Goal: Task Accomplishment & Management: Manage account settings

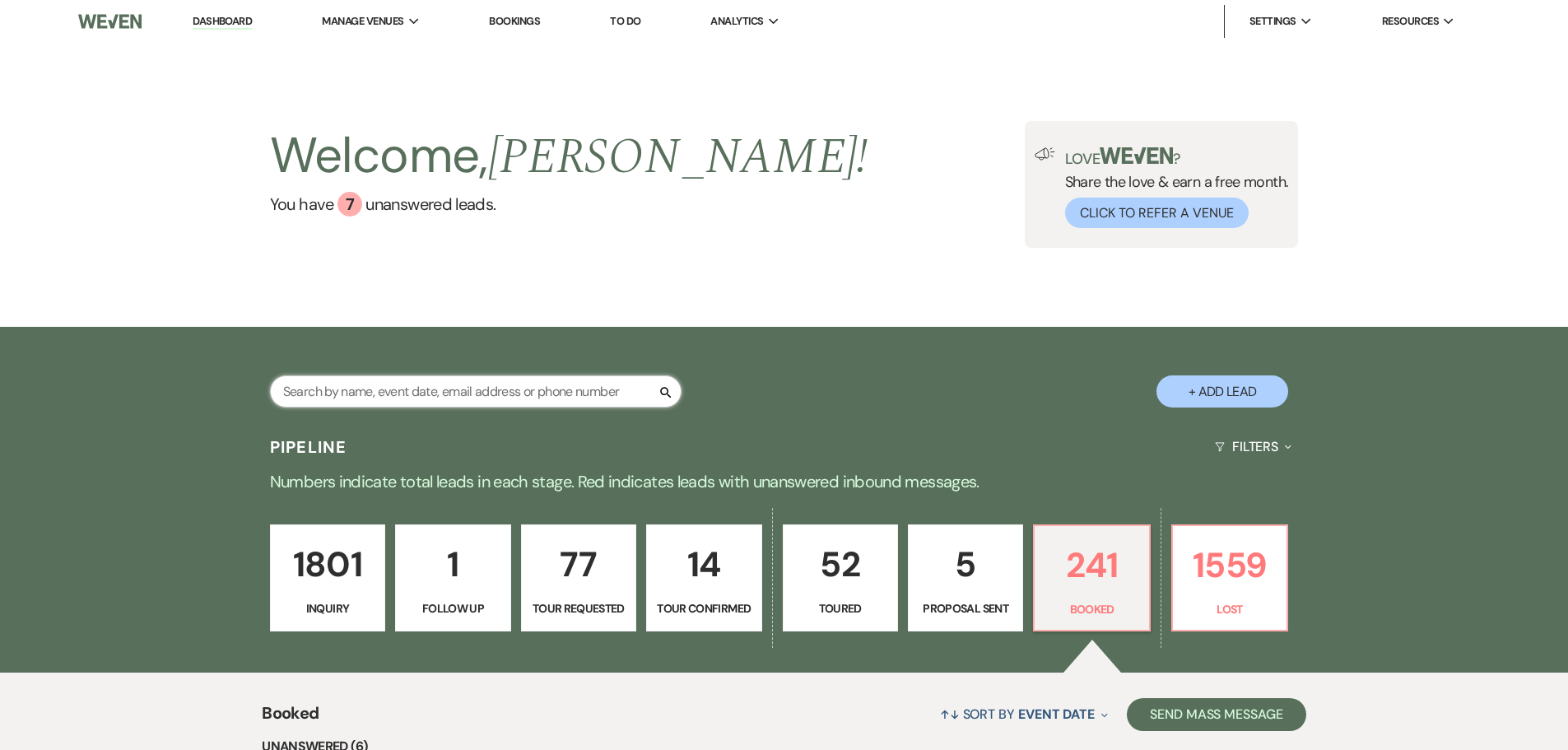
click at [438, 405] on input "text" at bounding box center [476, 391] width 412 height 32
type input "[PERSON_NAME]"
select select "8"
select select "5"
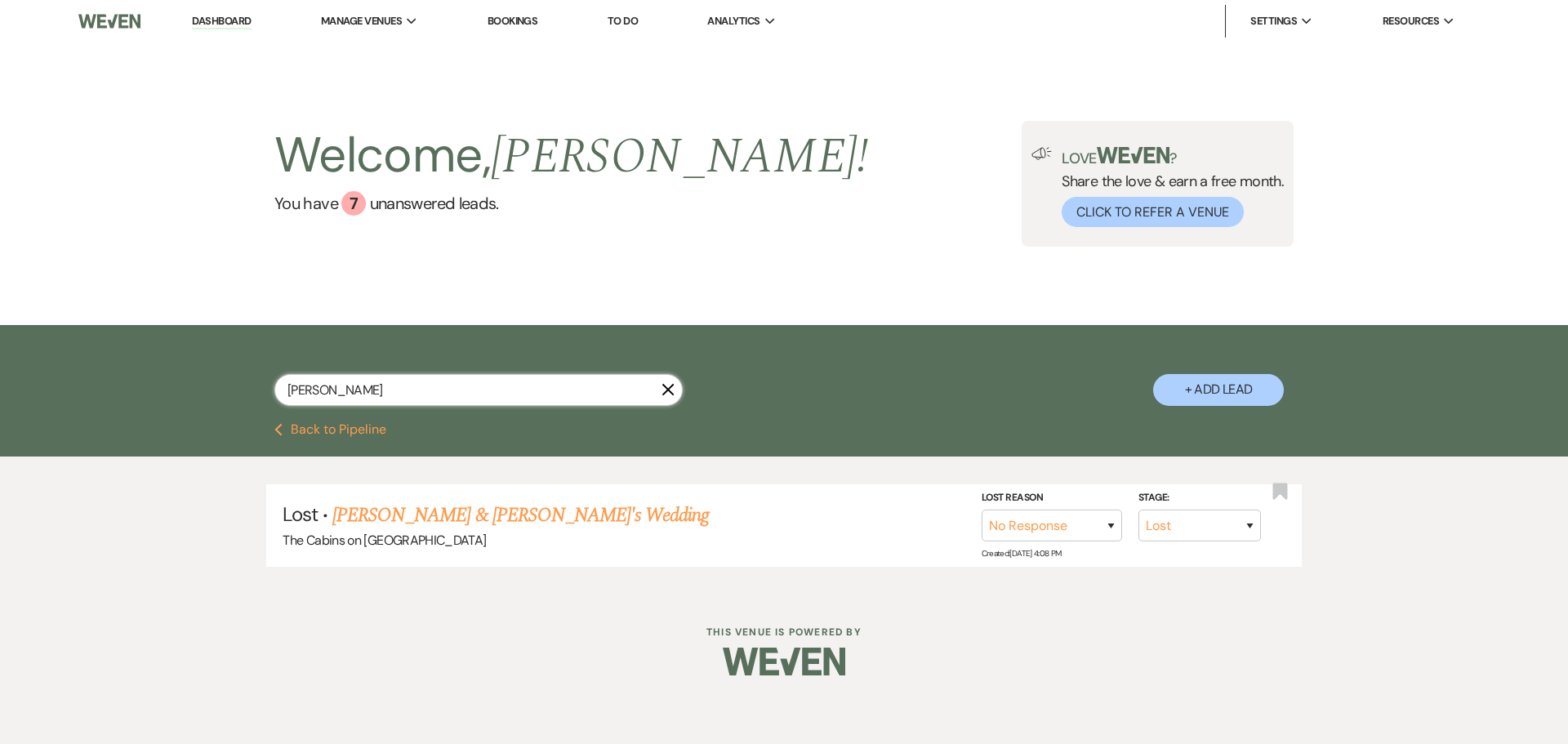
type input "[PERSON_NAME]"
click at [1180, 397] on button "+ Add Lead" at bounding box center [1219, 390] width 131 height 32
select select "580"
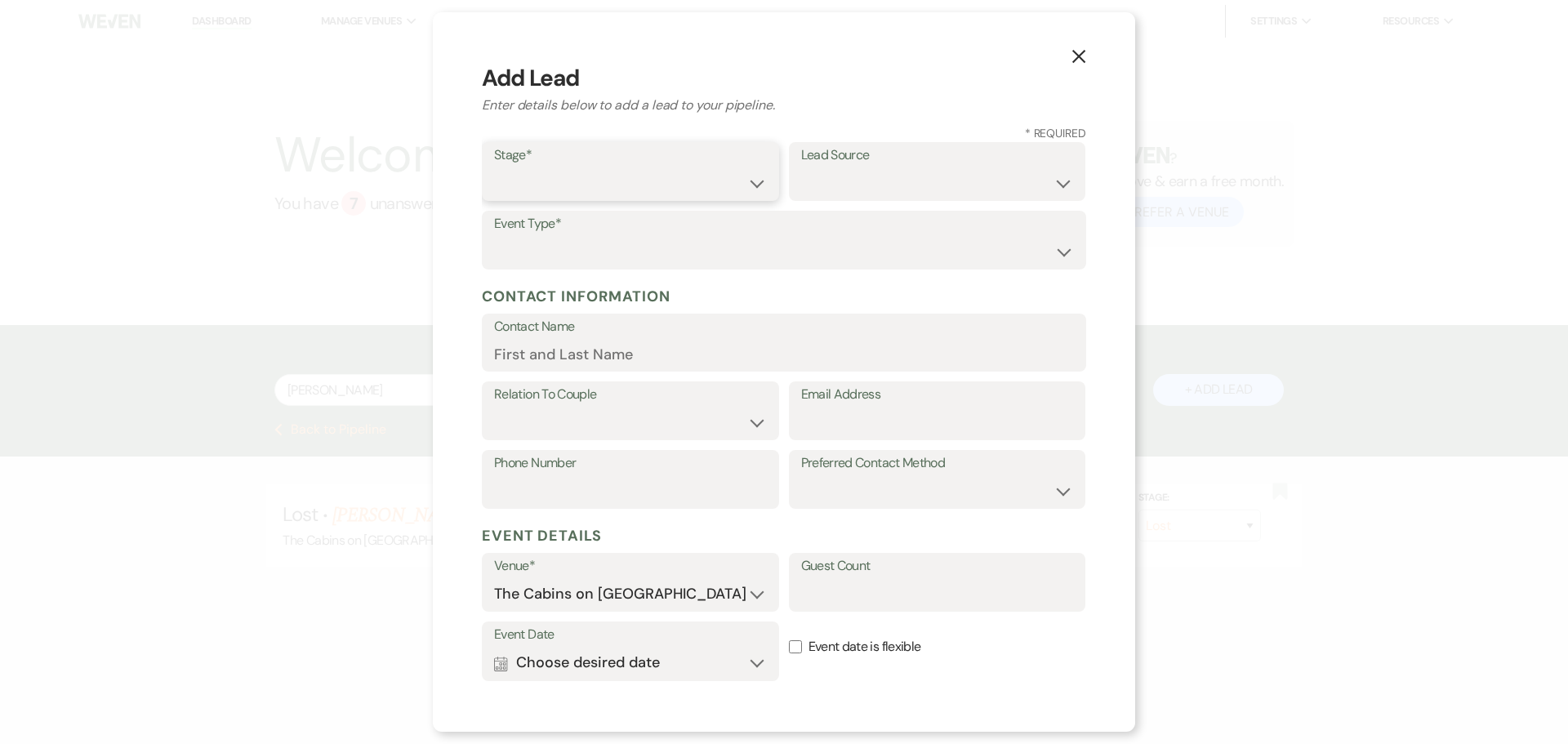
click at [555, 199] on select "Inquiry Follow Up Tour Requested Tour Confirmed Toured Proposal Sent Booked Lost" at bounding box center [630, 184] width 273 height 32
select select "5"
click at [494, 186] on select "Inquiry Follow Up Tour Requested Tour Confirmed Toured Proposal Sent Booked Lost" at bounding box center [630, 184] width 273 height 32
click at [801, 199] on select "Weven Venue Website Instagram Facebook Pinterest Google The Knot Wedding Wire H…" at bounding box center [937, 184] width 273 height 32
select select "5"
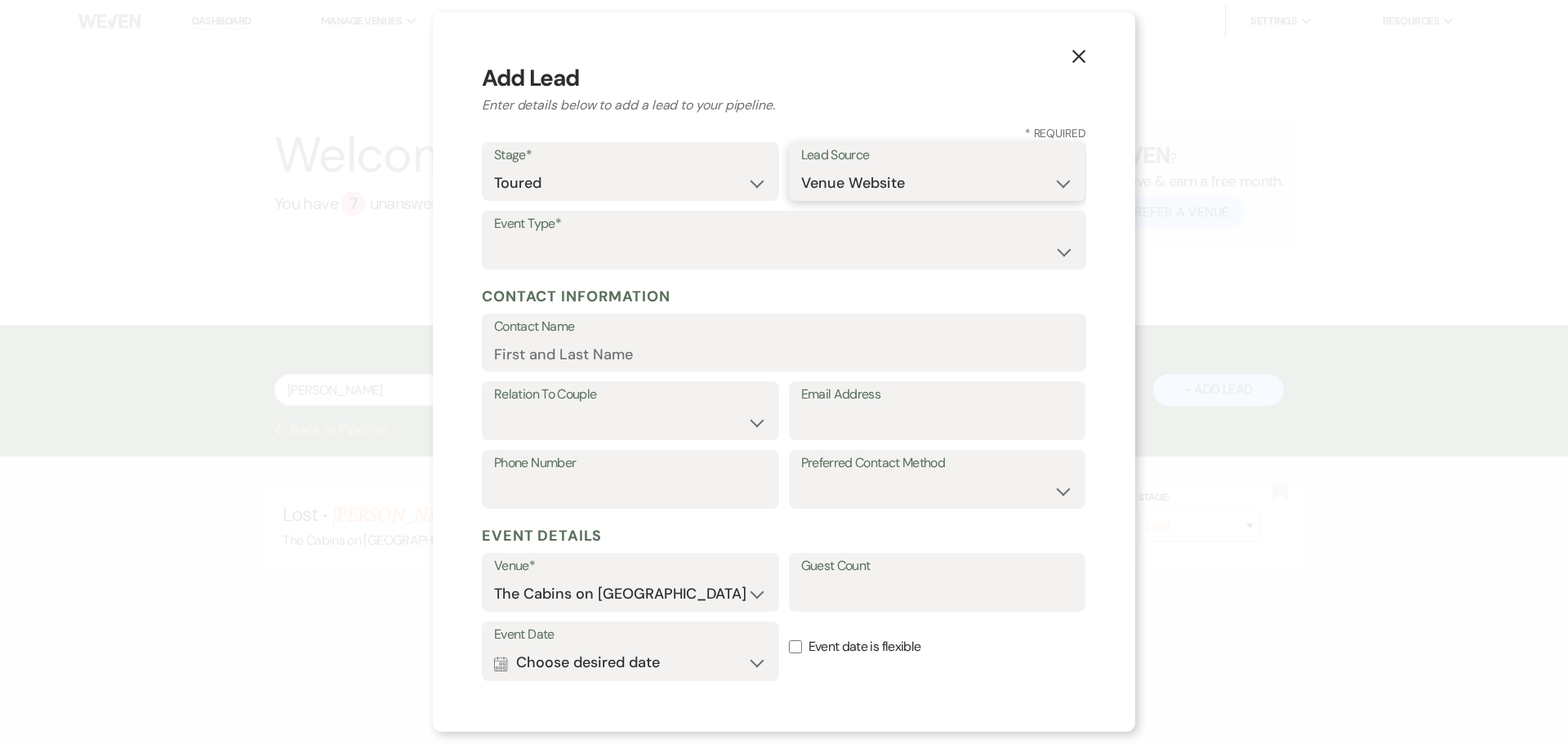
click at [801, 199] on select "Weven Venue Website Instagram Facebook Pinterest Google The Knot Wedding Wire H…" at bounding box center [937, 184] width 273 height 32
click at [544, 268] on select "Wedding Anniversary Party Baby Shower Bachelorette / Bachelor Party Birthday Pa…" at bounding box center [784, 252] width 580 height 32
select select "1"
click at [494, 268] on select "Wedding Anniversary Party Baby Shower Bachelorette / Bachelor Party Birthday Pa…" at bounding box center [784, 252] width 580 height 32
click at [571, 370] on input "Contact Name" at bounding box center [784, 354] width 580 height 32
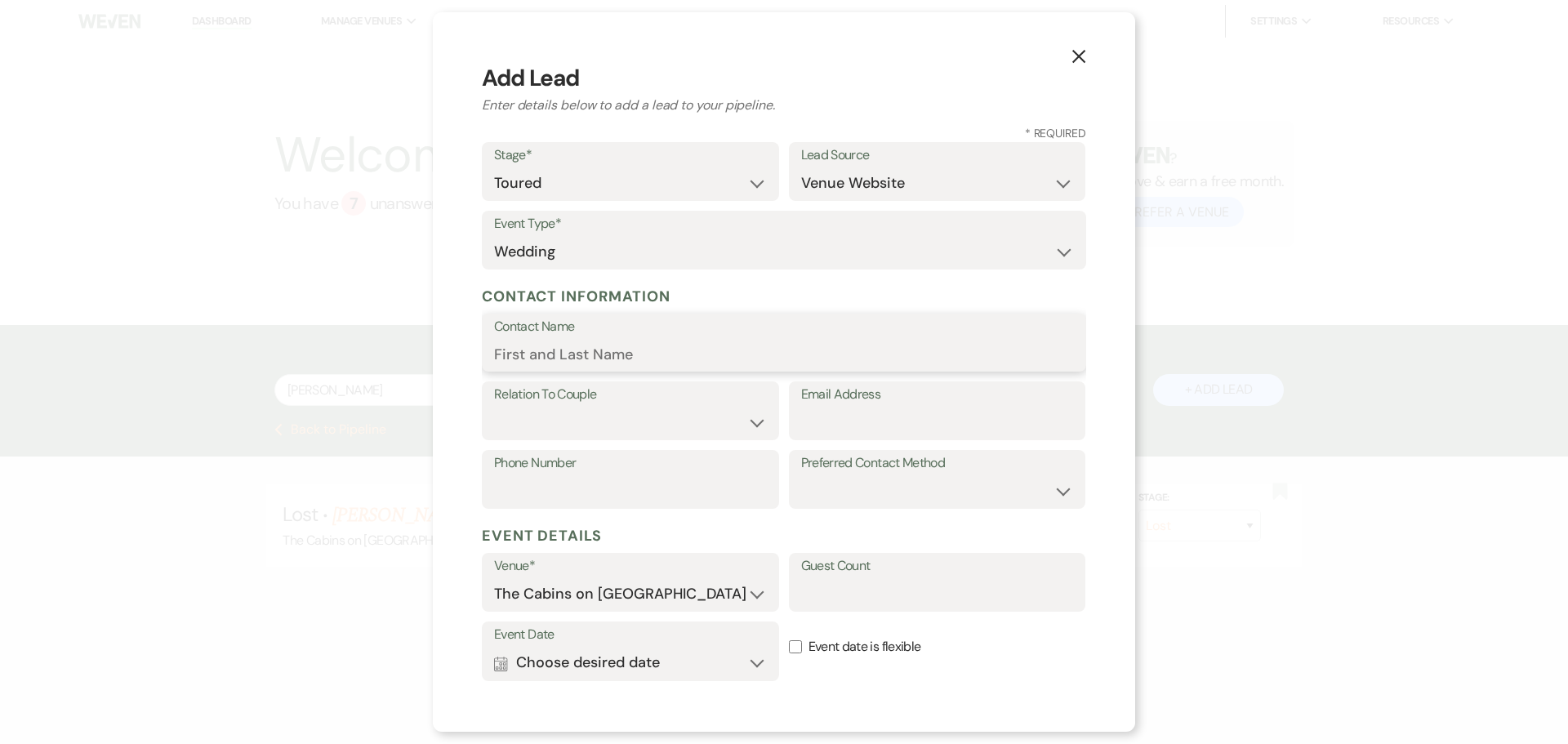
paste input "We thank you again for choosing the Cabins on [GEOGRAPHIC_DATA] for your specia…"
type input "We thank you again for choosing the Cabins on [GEOGRAPHIC_DATA] for your specia…"
paste input "[PERSON_NAME]"
type input "[PERSON_NAME]"
click at [571, 439] on select "Couple Planner Parent of Couple Family Member Friend Other" at bounding box center [630, 423] width 273 height 32
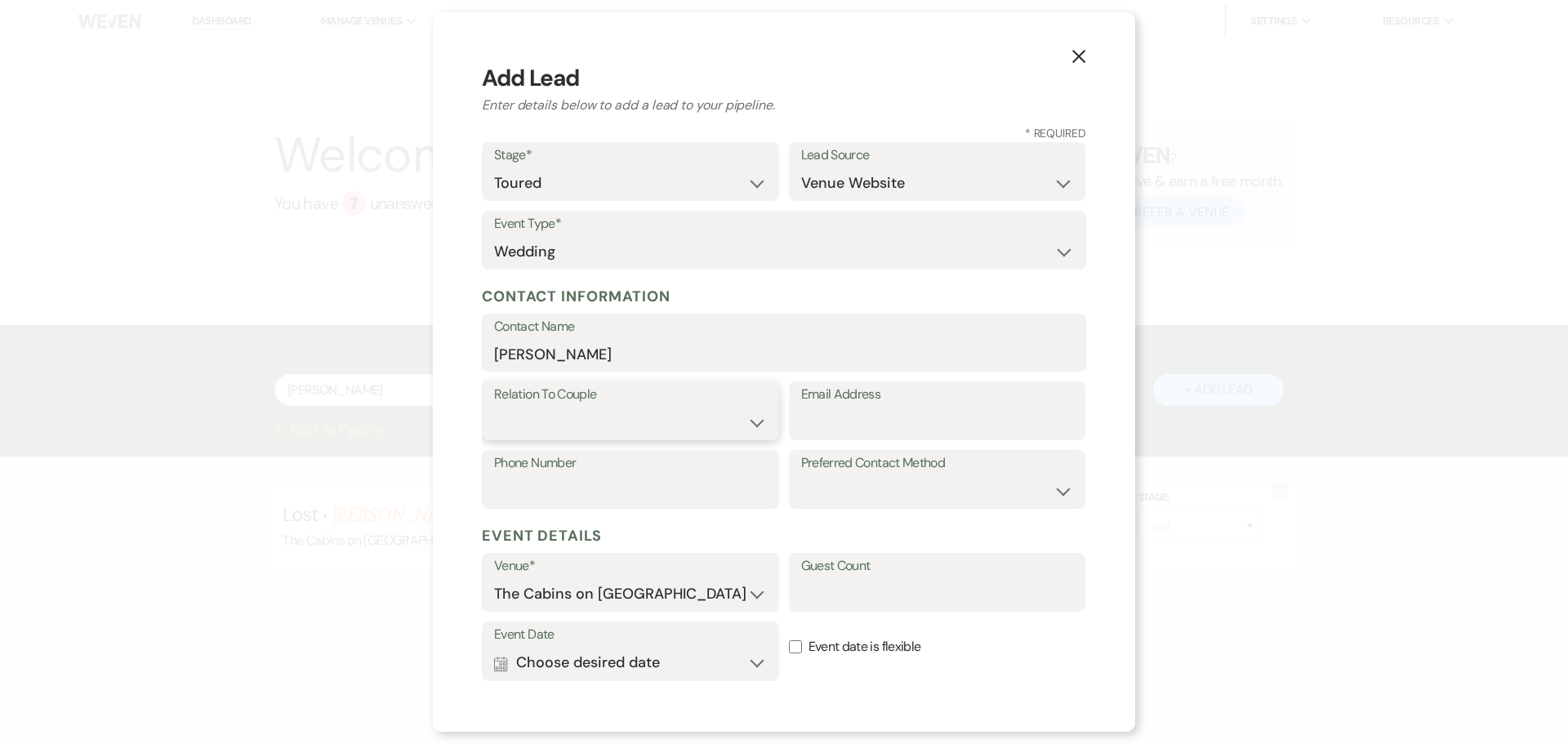
select select "1"
click at [494, 439] on select "Couple Planner Parent of Couple Family Member Friend Other" at bounding box center [630, 423] width 273 height 32
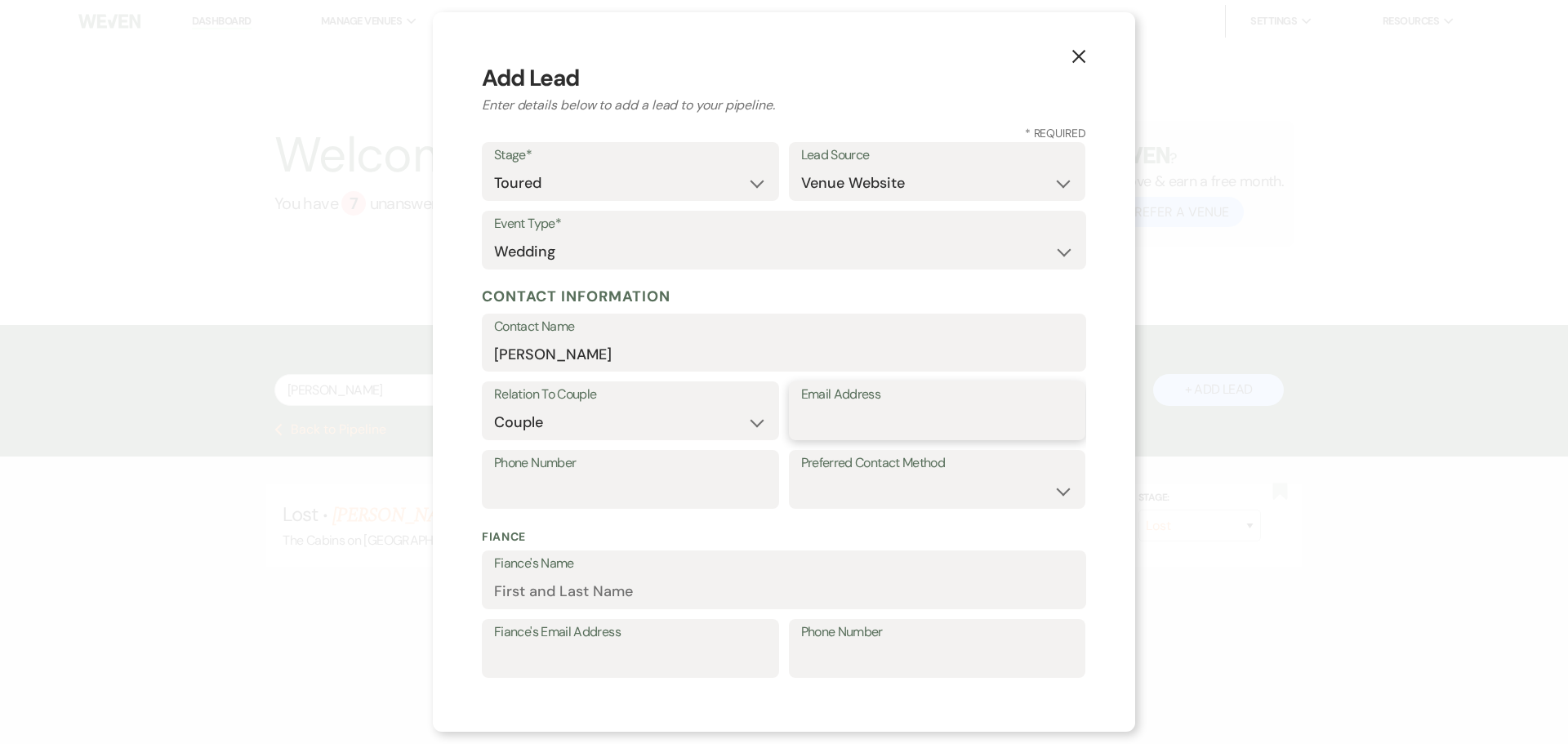
click at [862, 439] on input "Email Address" at bounding box center [937, 423] width 273 height 32
paste input "[PERSON_NAME][EMAIL_ADDRESS][PERSON_NAME][DOMAIN_NAME]"
type input "[PERSON_NAME][EMAIL_ADDRESS][PERSON_NAME][DOMAIN_NAME]"
click at [500, 507] on input "Phone Number" at bounding box center [630, 492] width 273 height 32
paste input "5125797630"
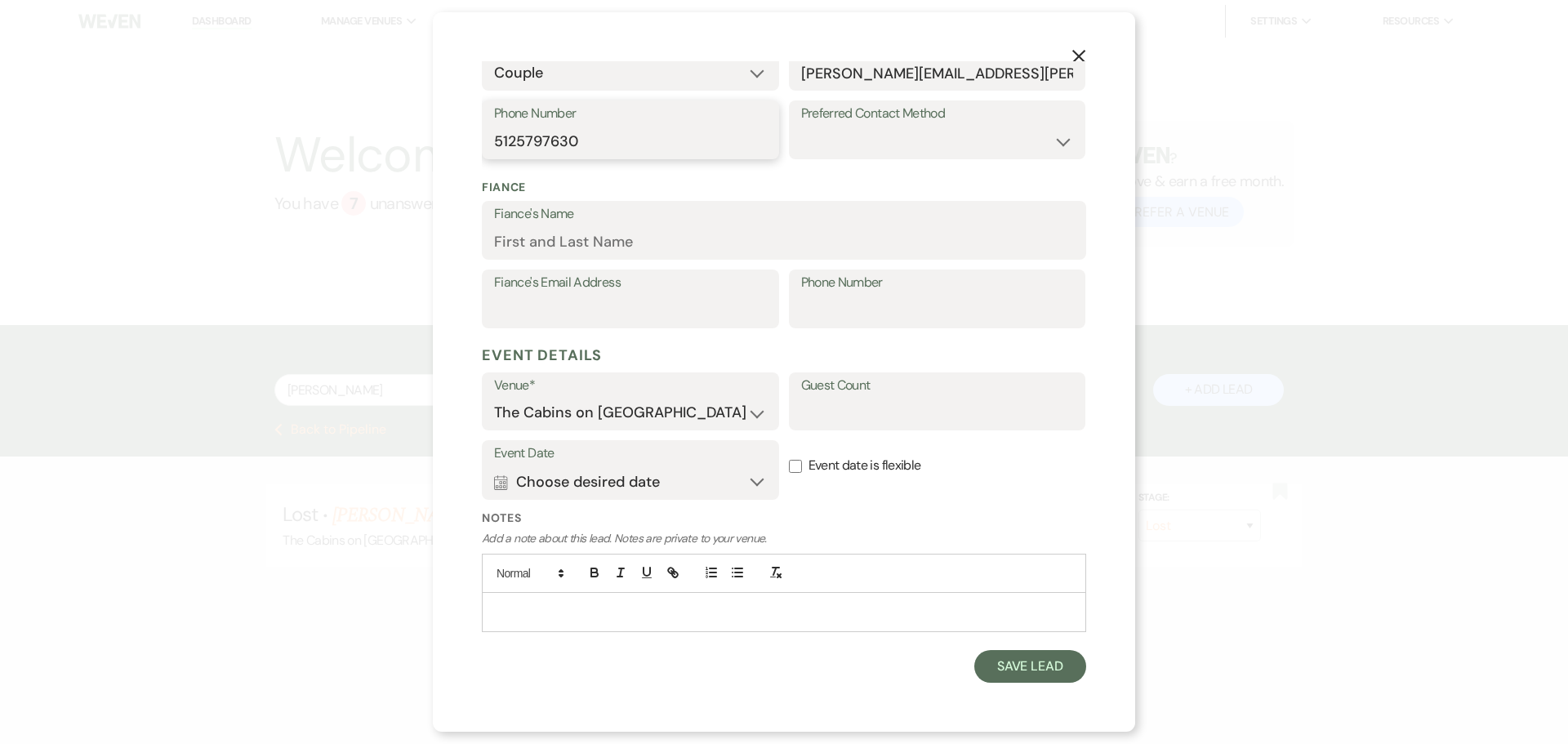
scroll to position [409, 0]
type input "5125797630"
click at [566, 258] on input "Fiance's Name" at bounding box center [784, 242] width 580 height 32
type input "Austin"
click at [749, 469] on button "Calendar Choose desired date Expand" at bounding box center [630, 482] width 273 height 33
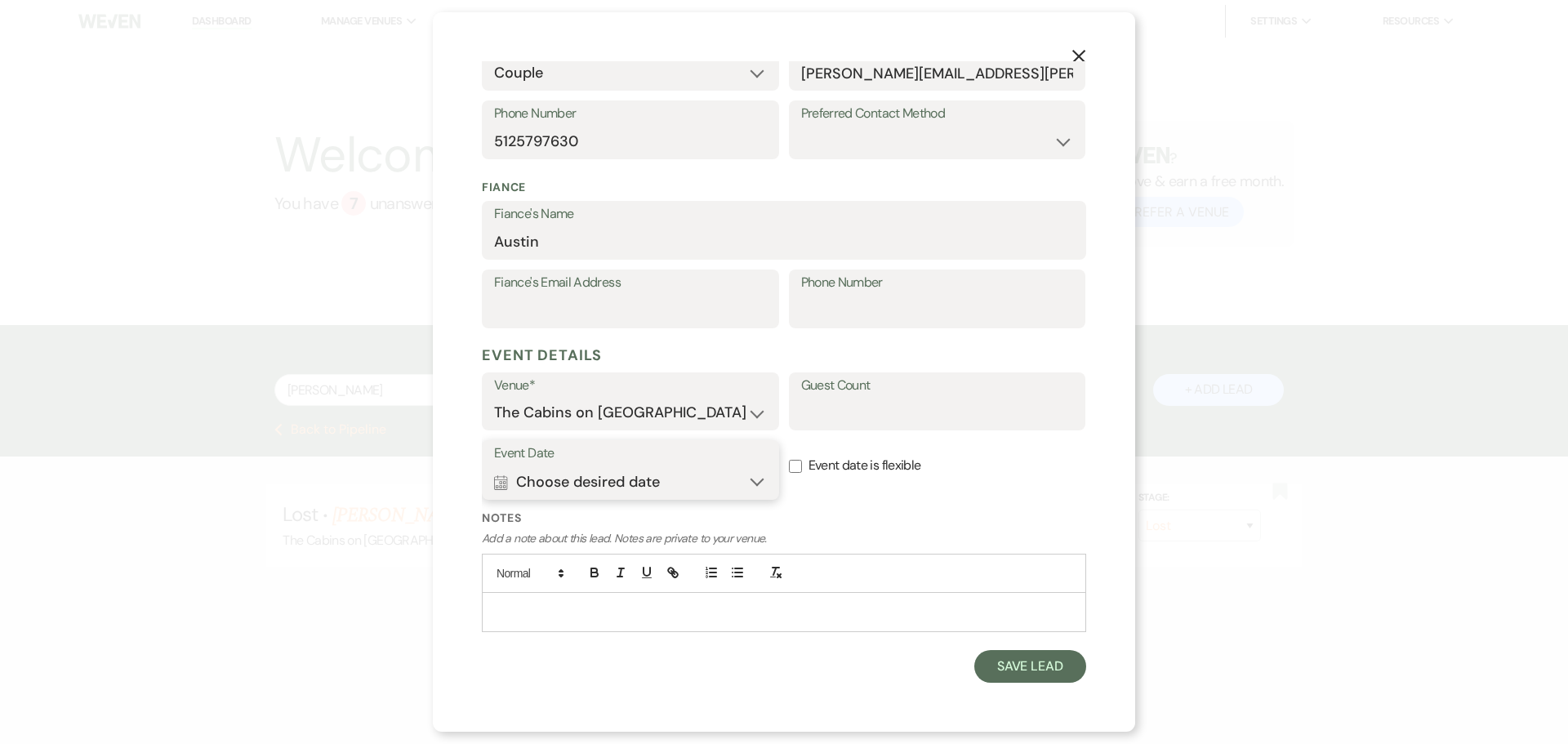
scroll to position [575, 0]
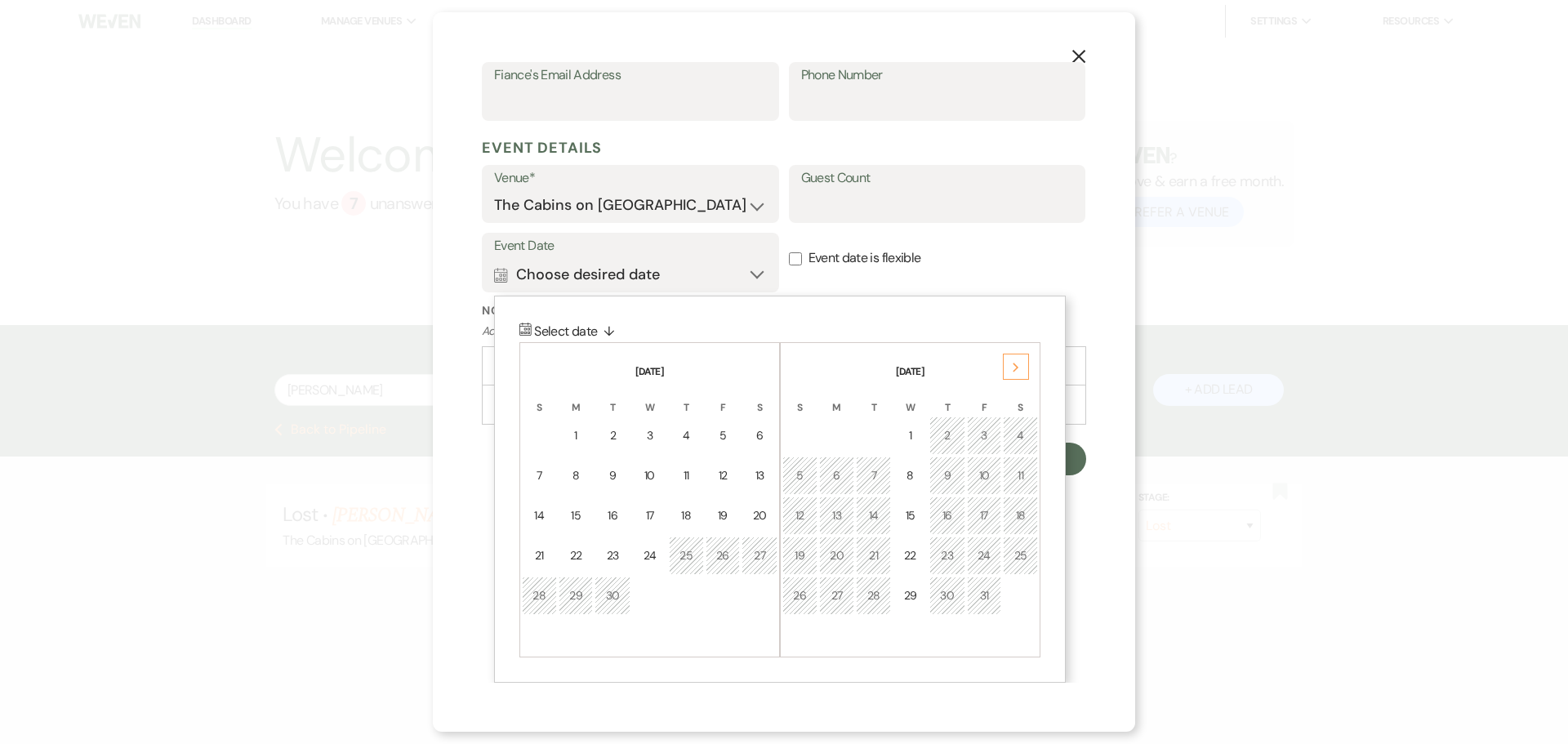
click at [1020, 372] on icon "Next" at bounding box center [1016, 367] width 8 height 10
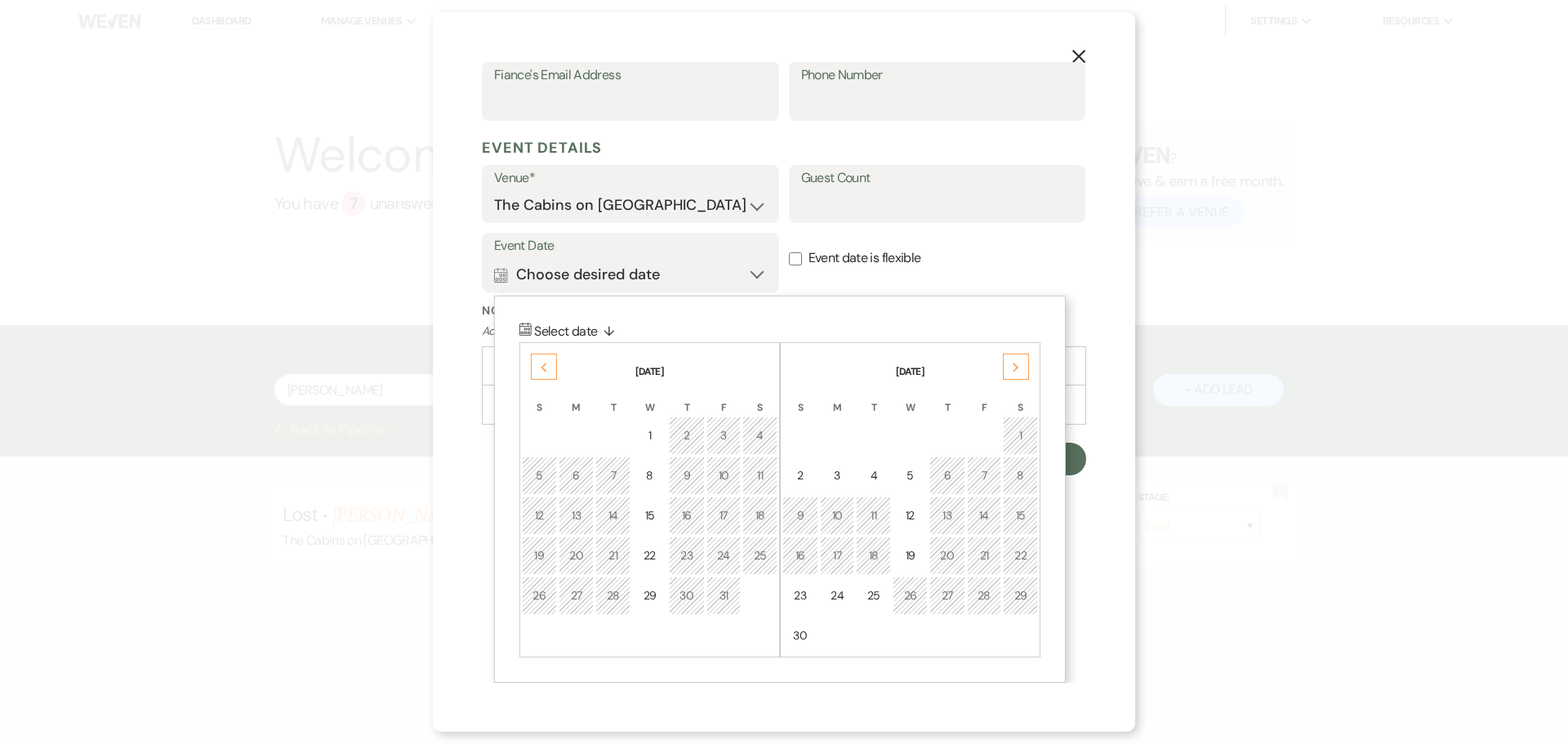
scroll to position [740, 0]
click at [1024, 380] on div "Next" at bounding box center [1017, 367] width 26 height 26
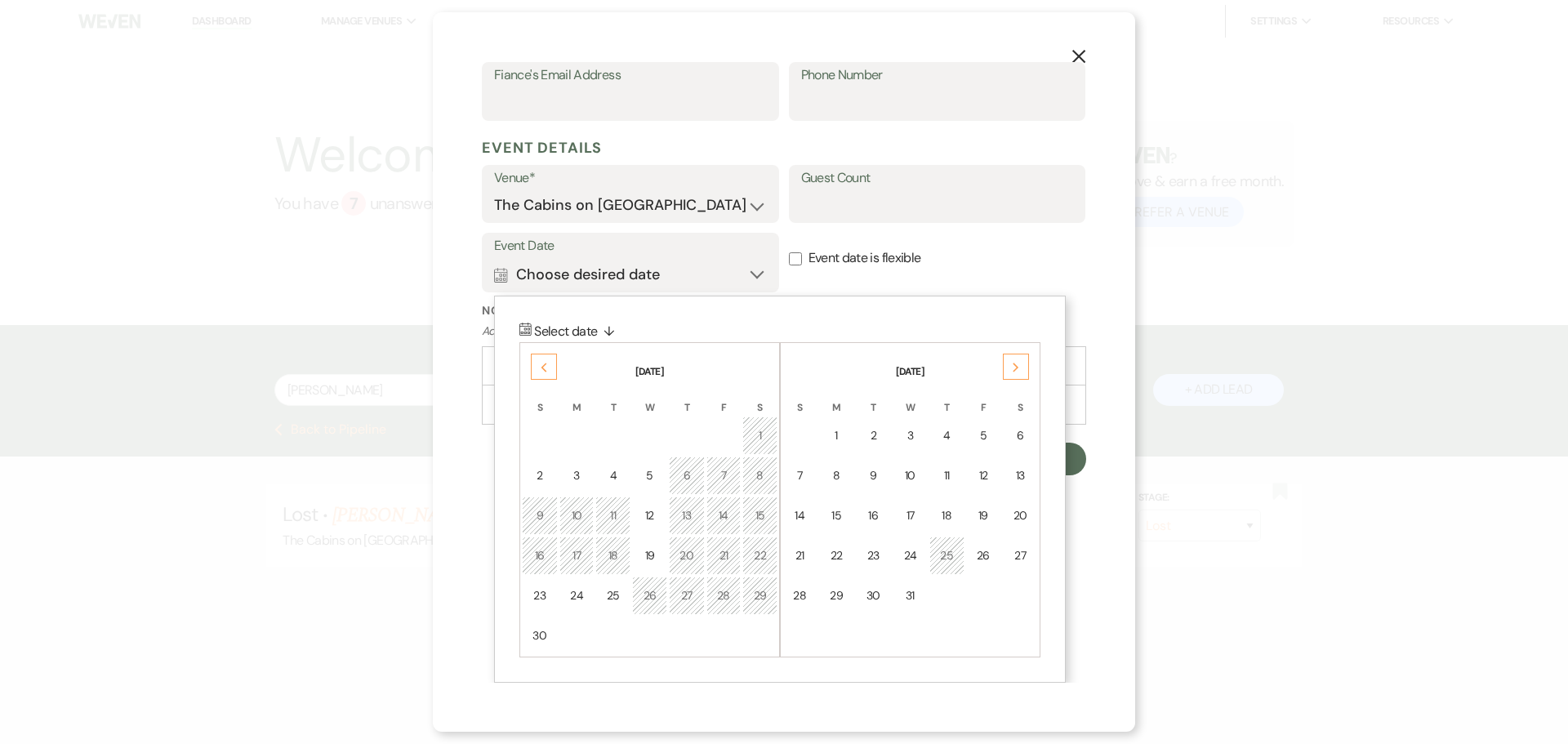
click at [1024, 380] on div "Next" at bounding box center [1017, 367] width 26 height 26
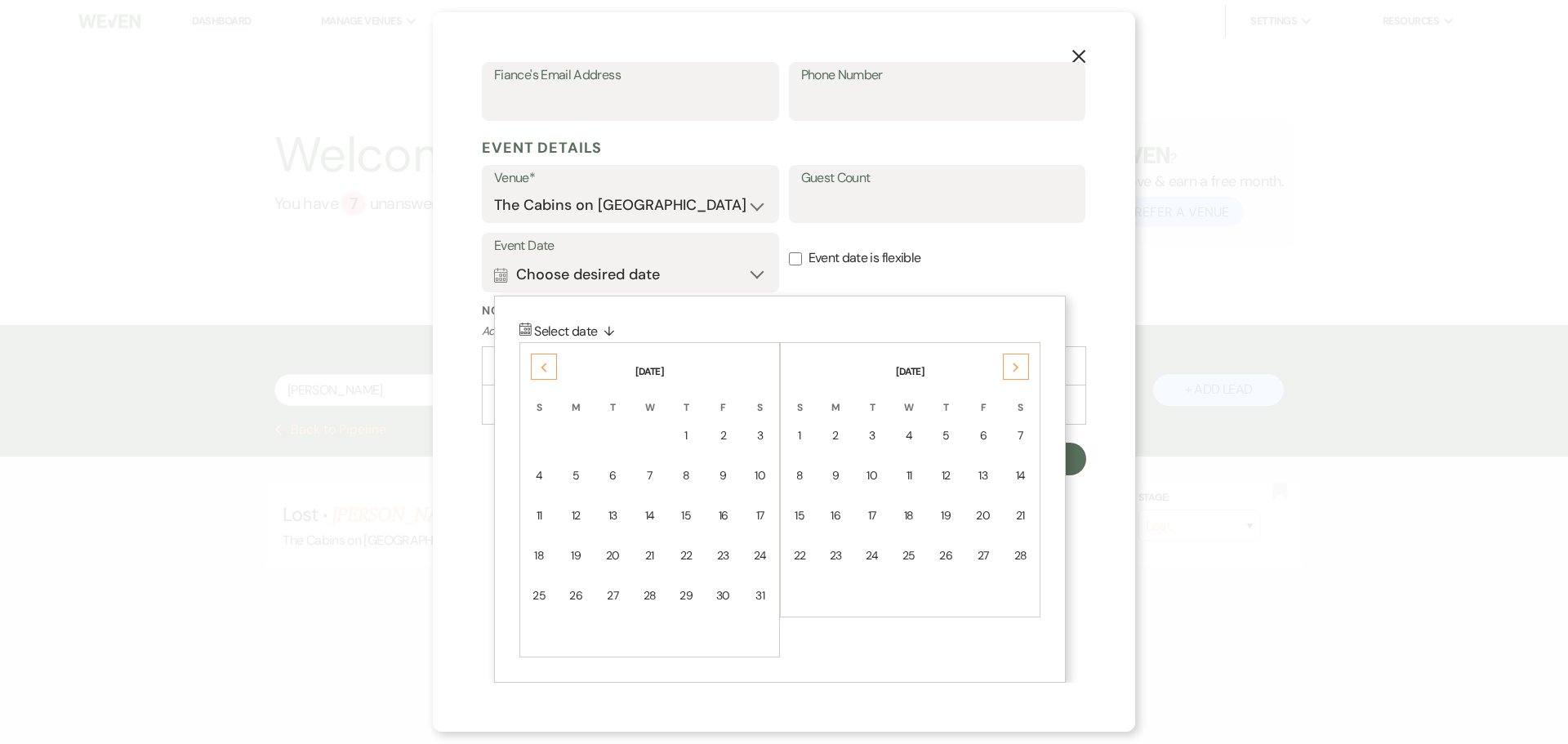
click at [1024, 380] on div "Next" at bounding box center [1017, 367] width 26 height 26
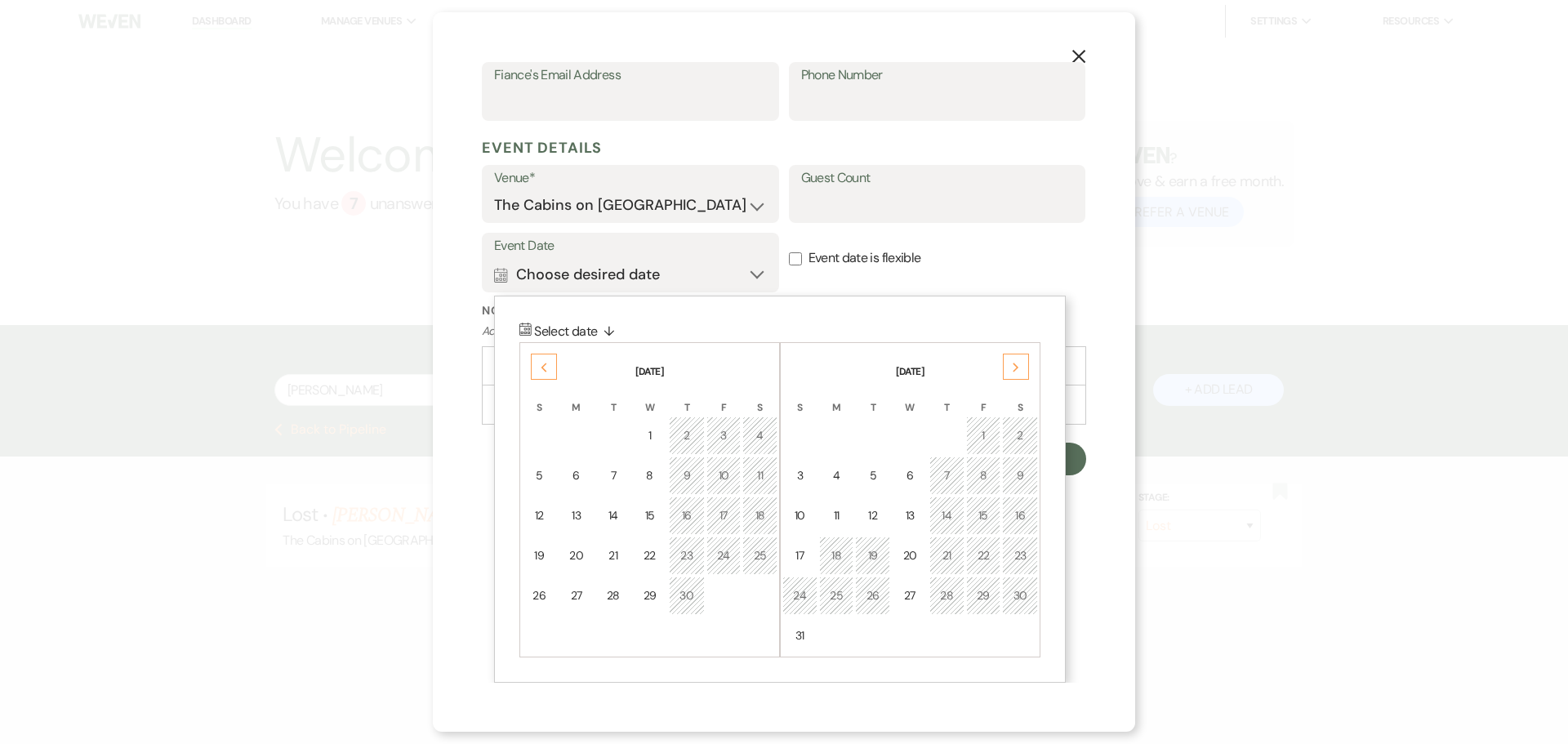
click at [1024, 380] on div "Next" at bounding box center [1017, 367] width 26 height 26
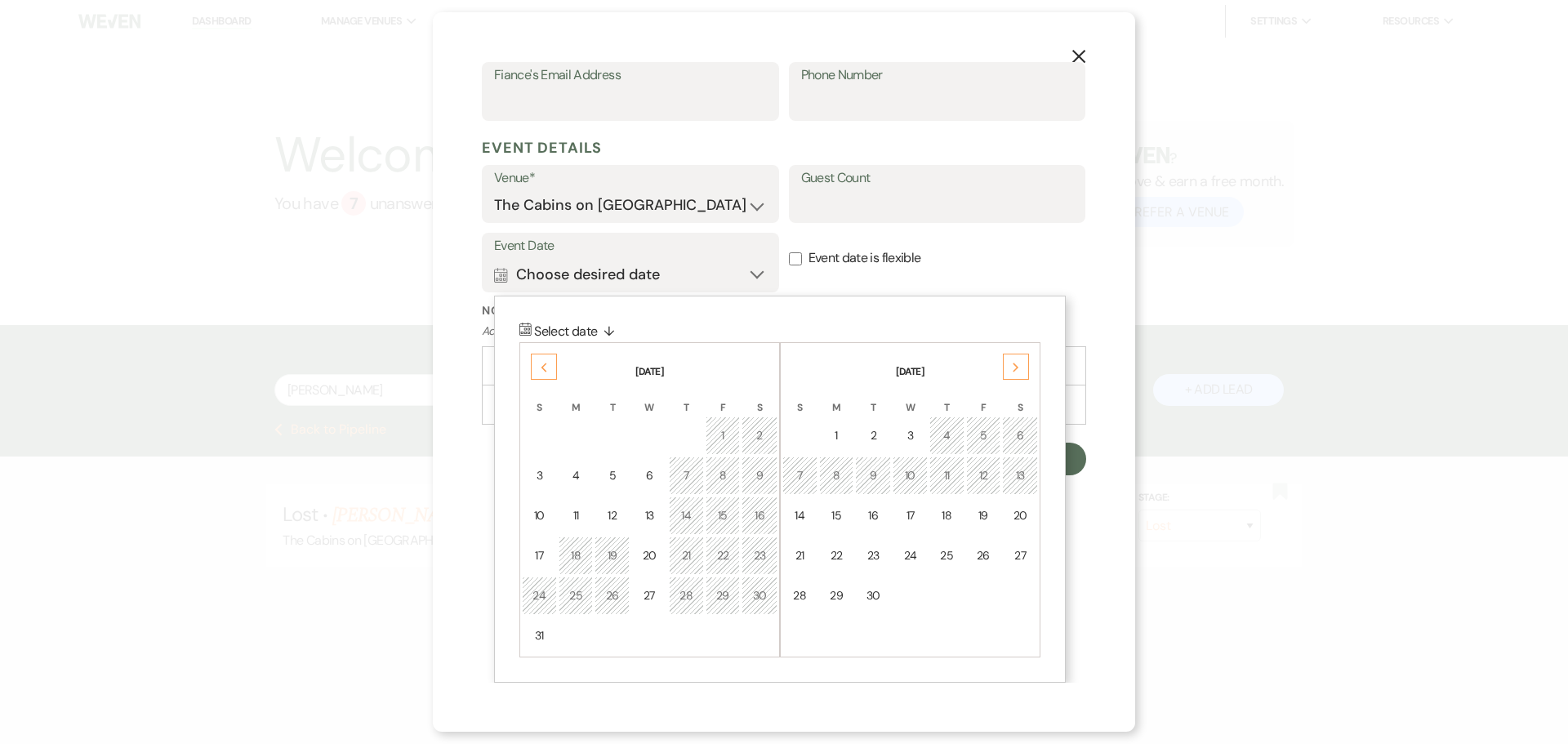
click at [1024, 380] on div "Next" at bounding box center [1017, 367] width 26 height 26
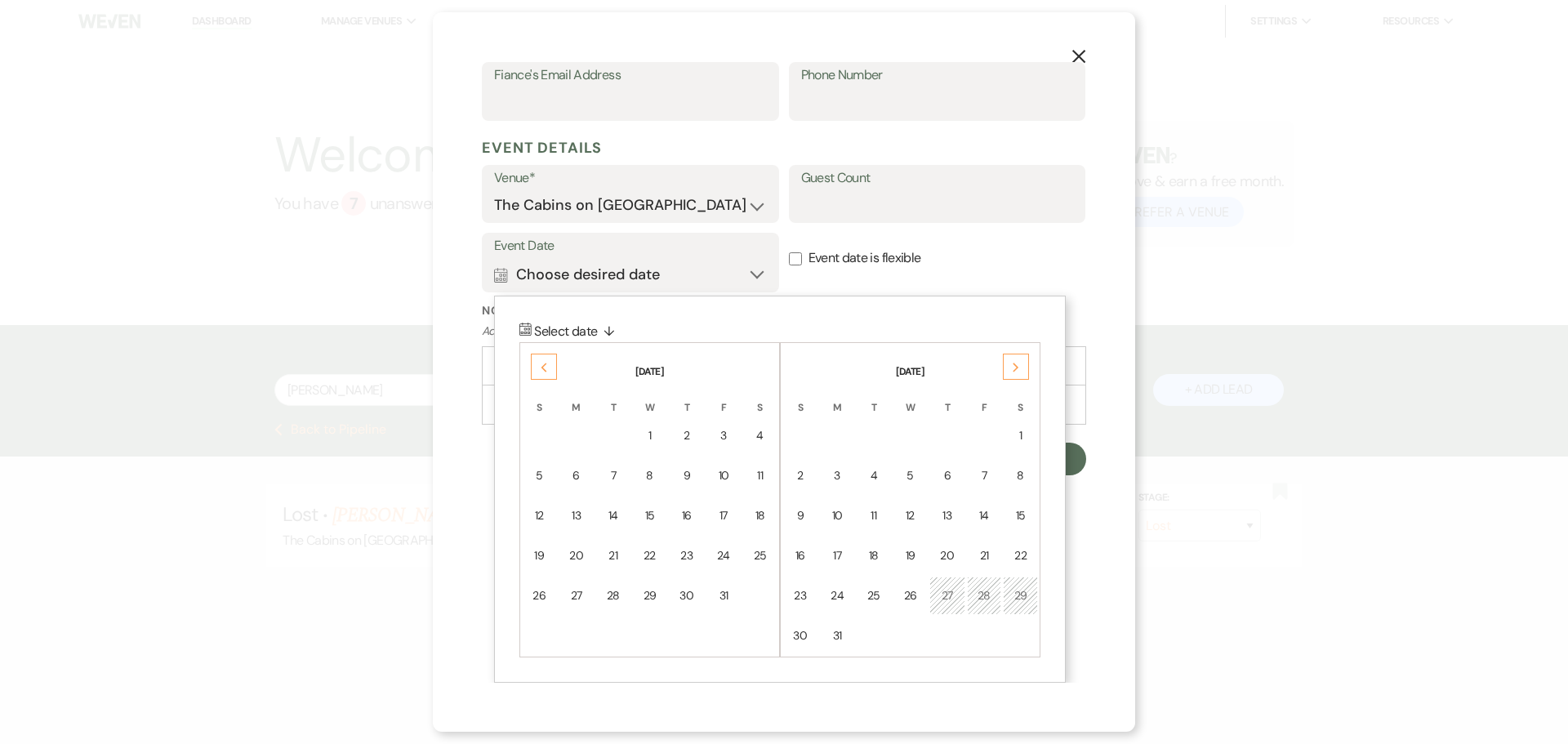
click at [1024, 380] on div "Next" at bounding box center [1017, 367] width 26 height 26
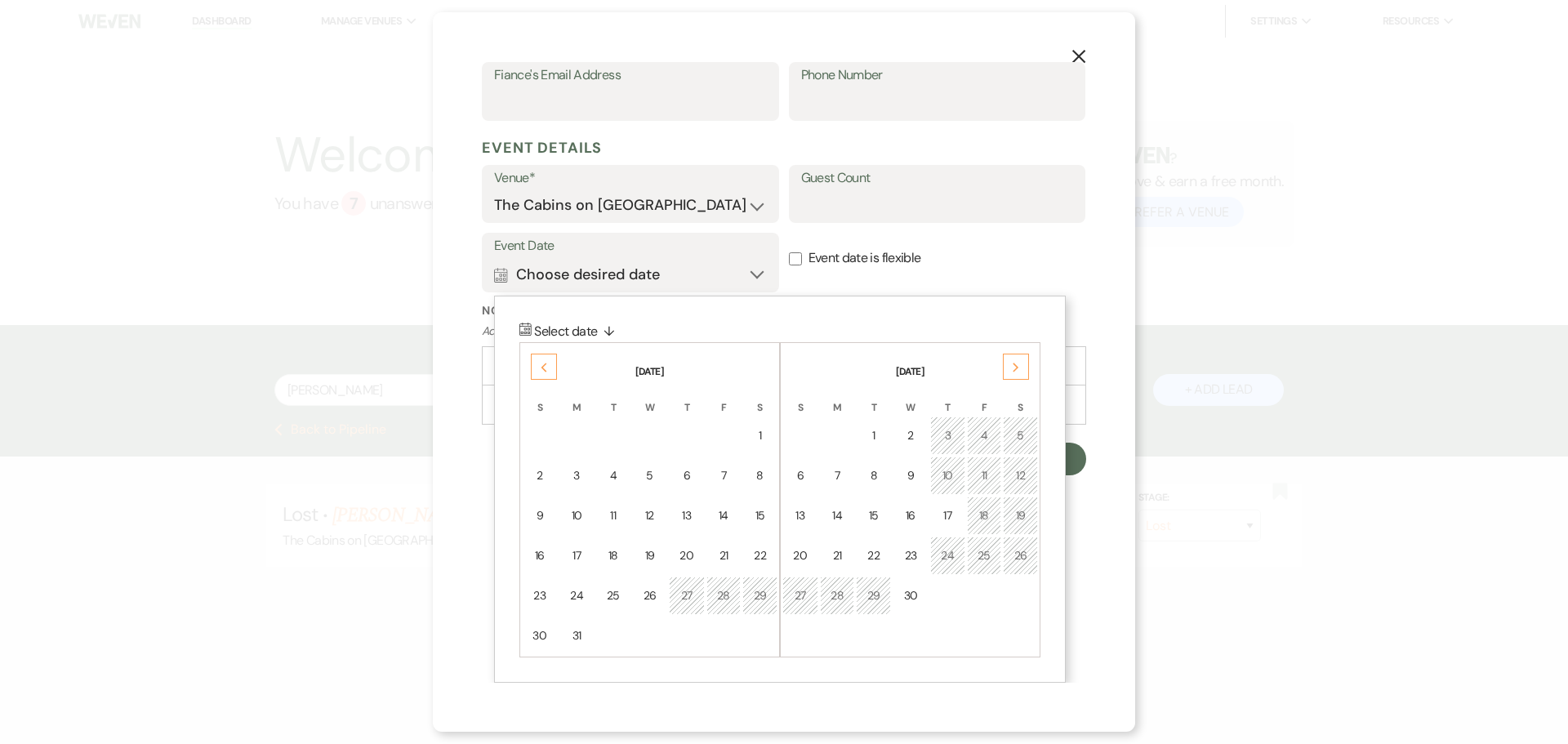
click at [1024, 380] on div "Next" at bounding box center [1017, 367] width 26 height 26
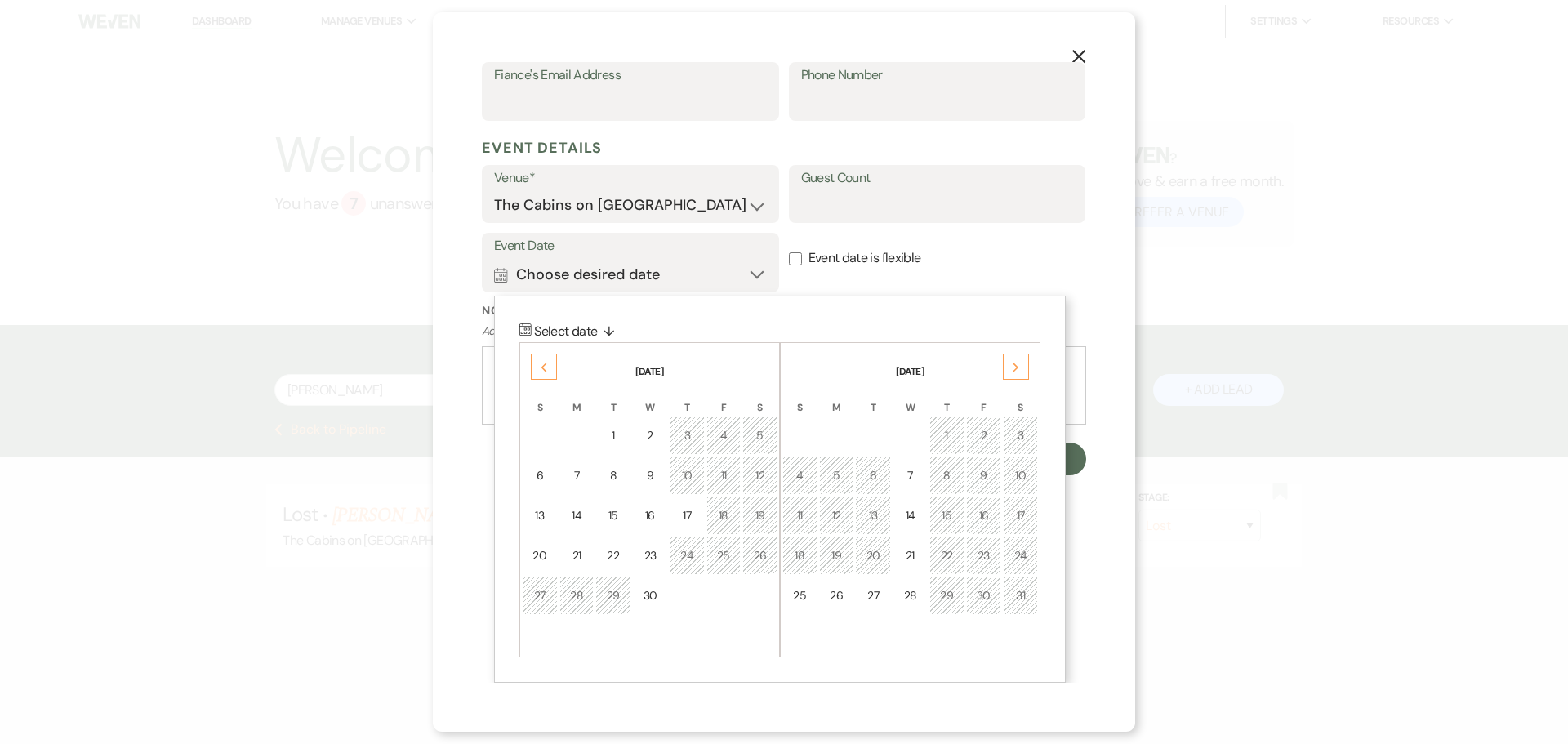
click at [1024, 380] on div "Next" at bounding box center [1017, 367] width 26 height 26
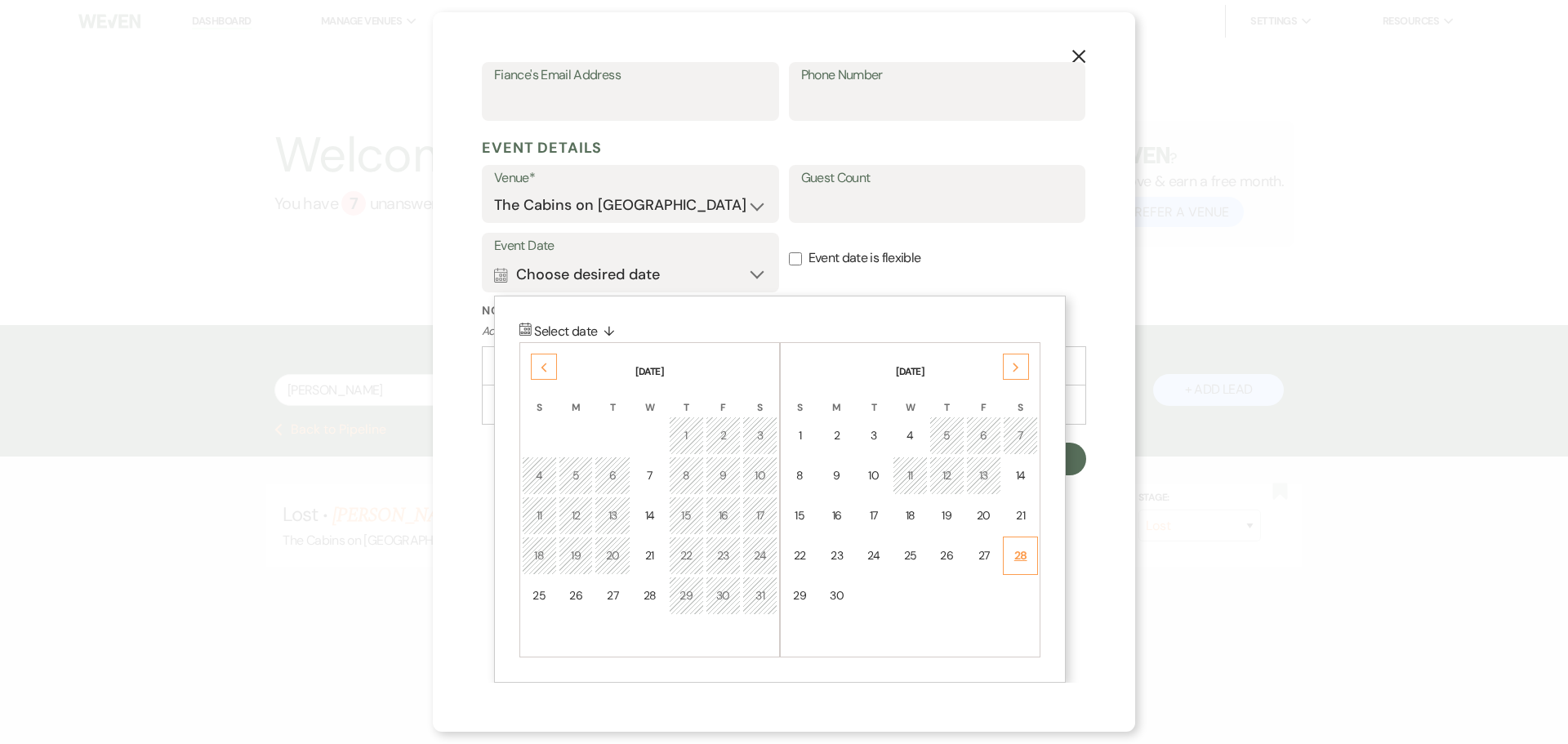
click at [1020, 565] on div "28" at bounding box center [1021, 555] width 14 height 17
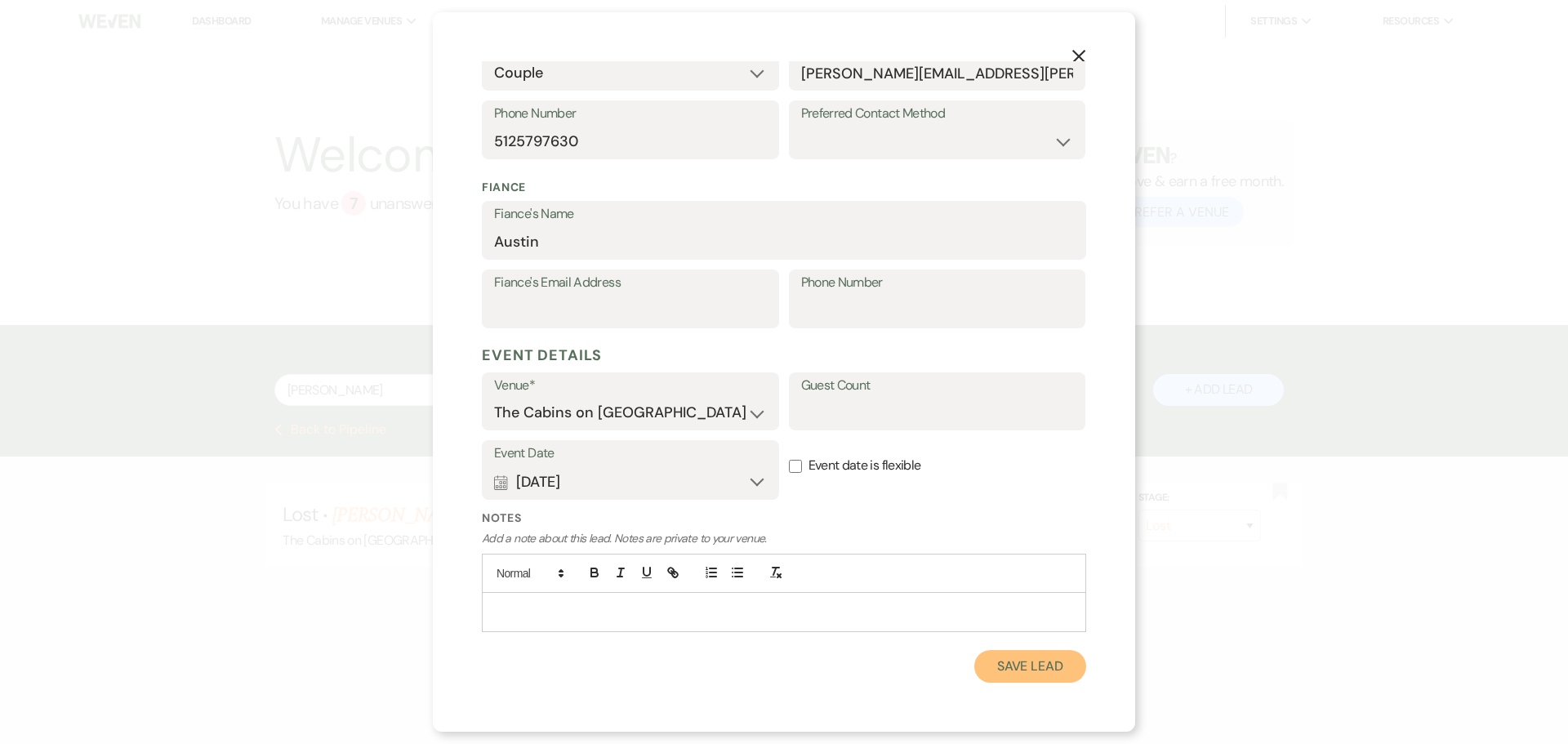
click at [990, 657] on button "Save Lead" at bounding box center [1030, 666] width 112 height 33
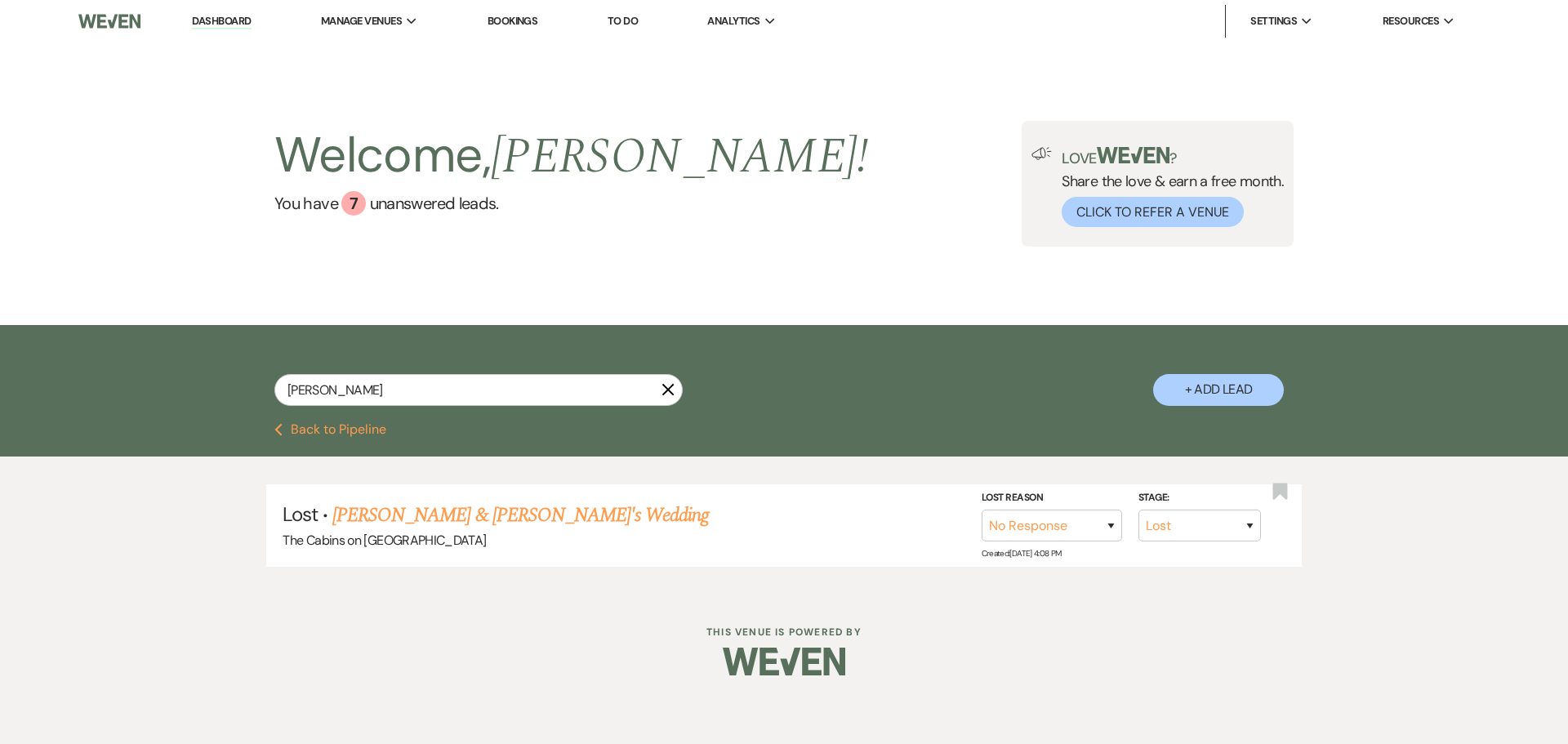
click at [310, 436] on button "Previous Back to Pipeline" at bounding box center [330, 429] width 112 height 13
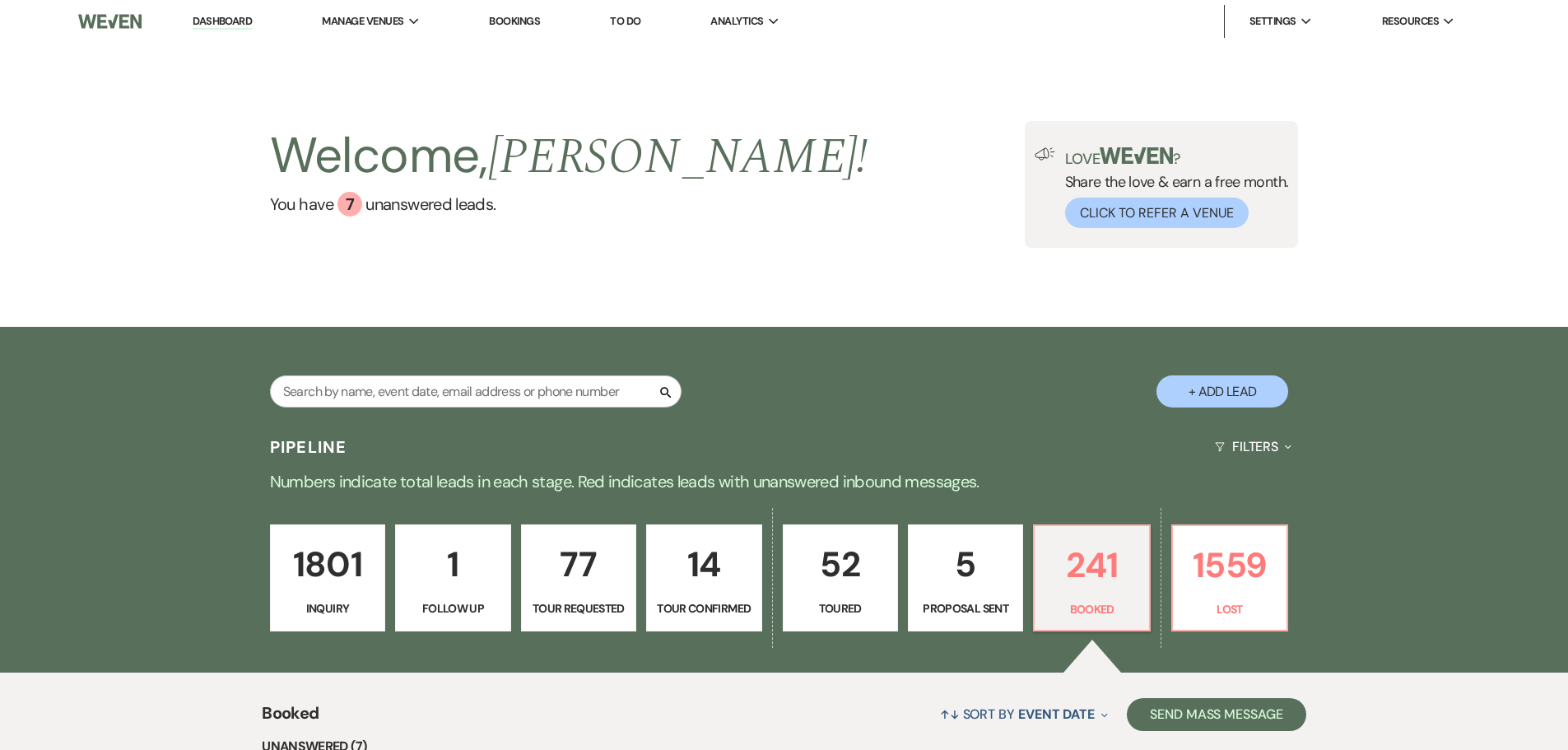
click at [852, 592] on p "52" at bounding box center [840, 564] width 94 height 55
select select "5"
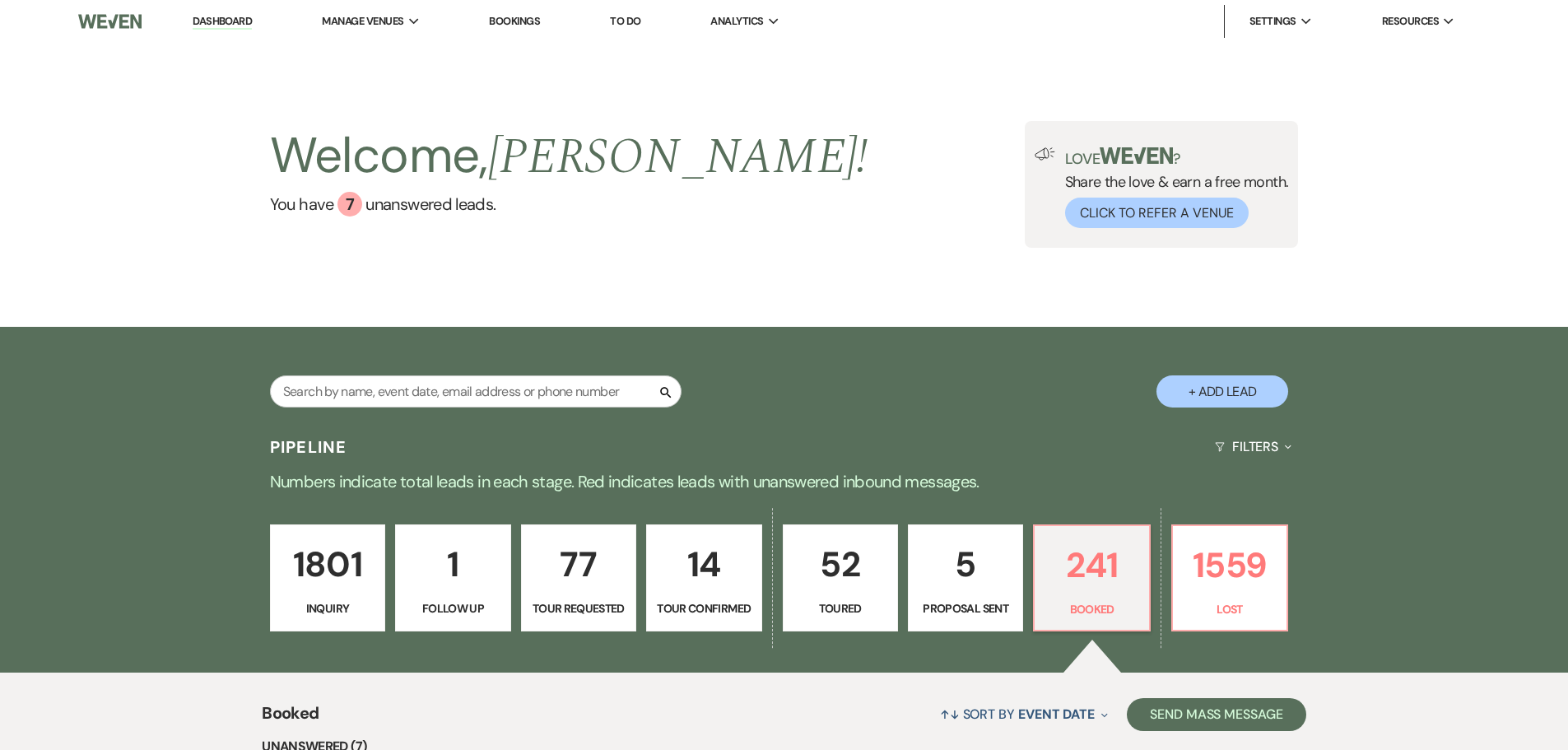
select select "5"
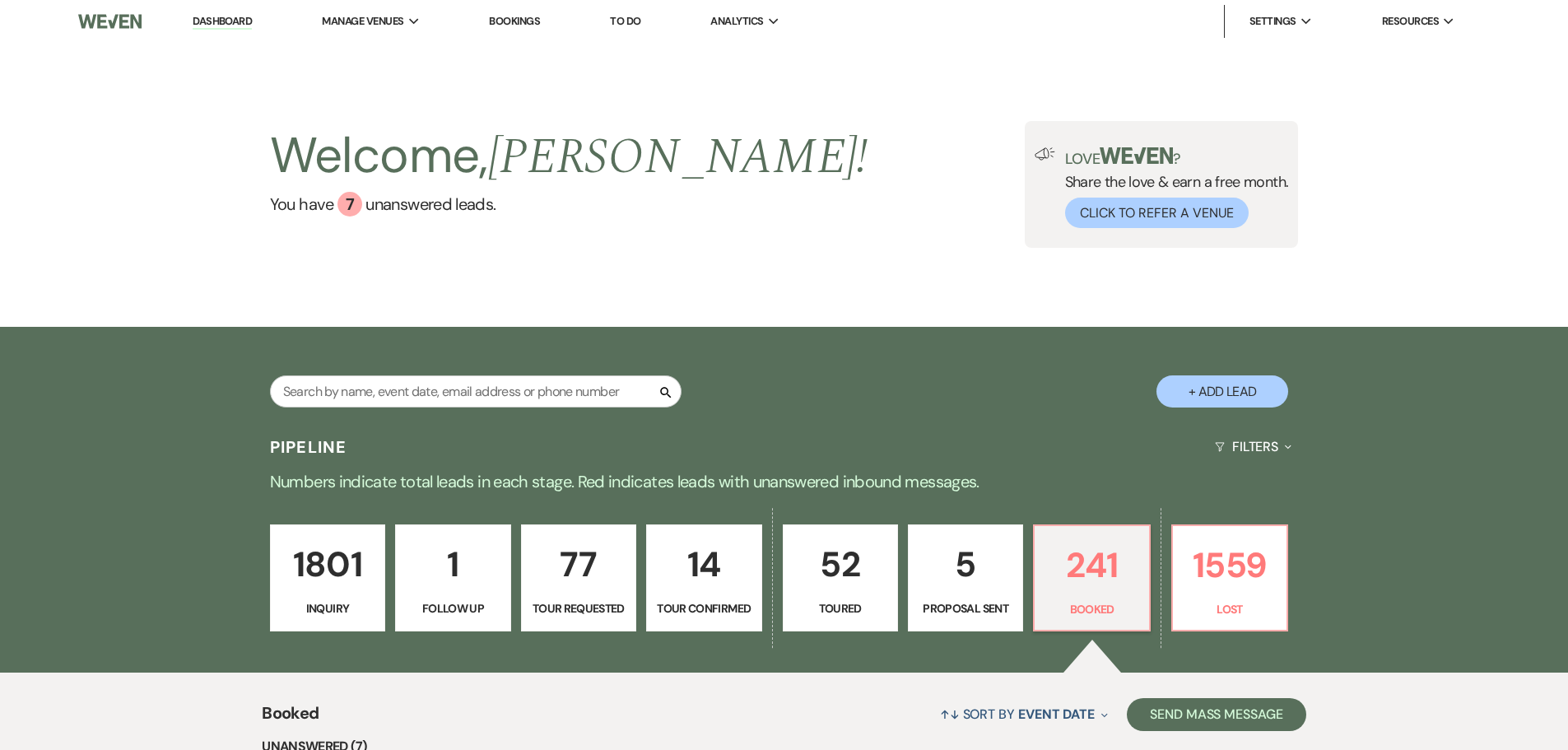
select select "5"
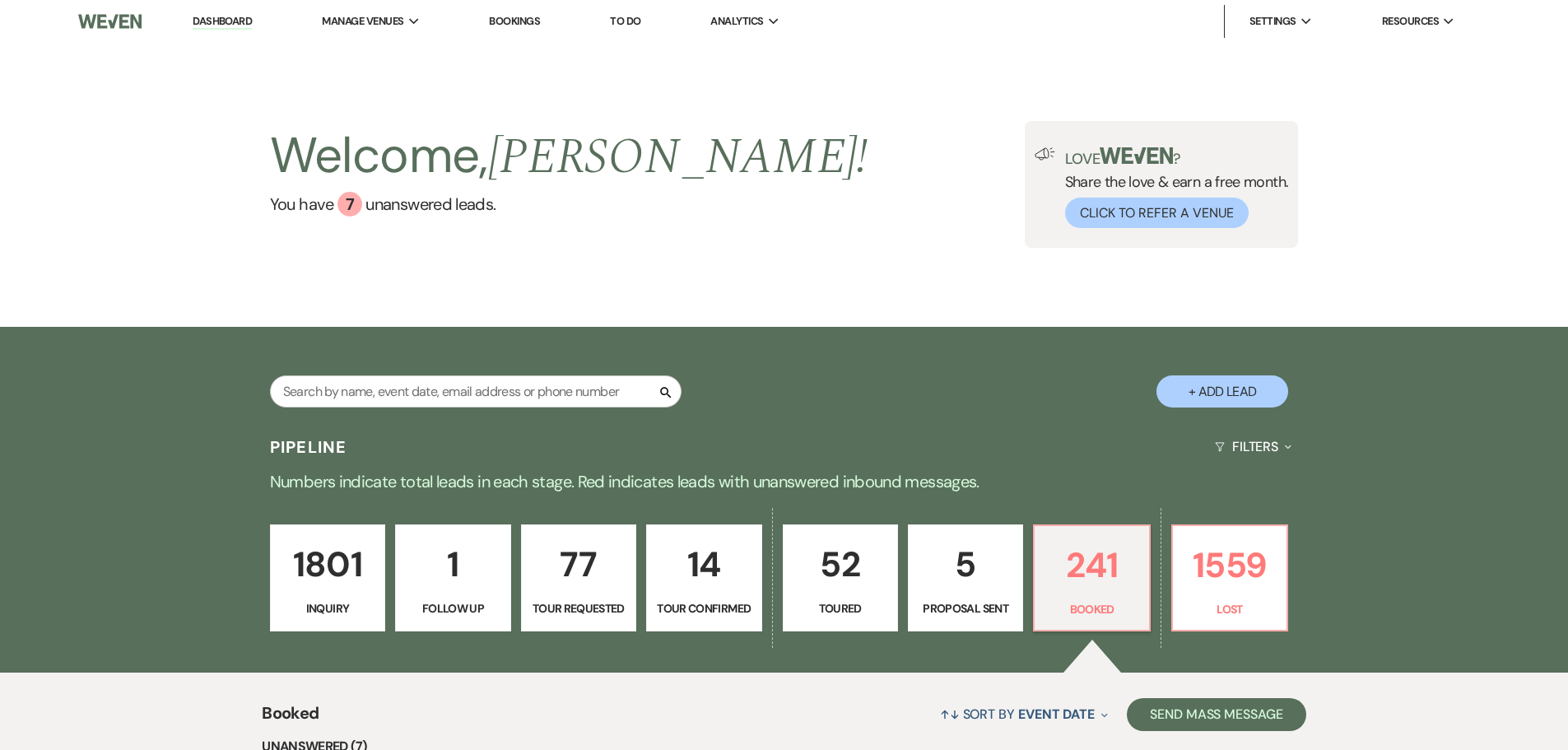
select select "5"
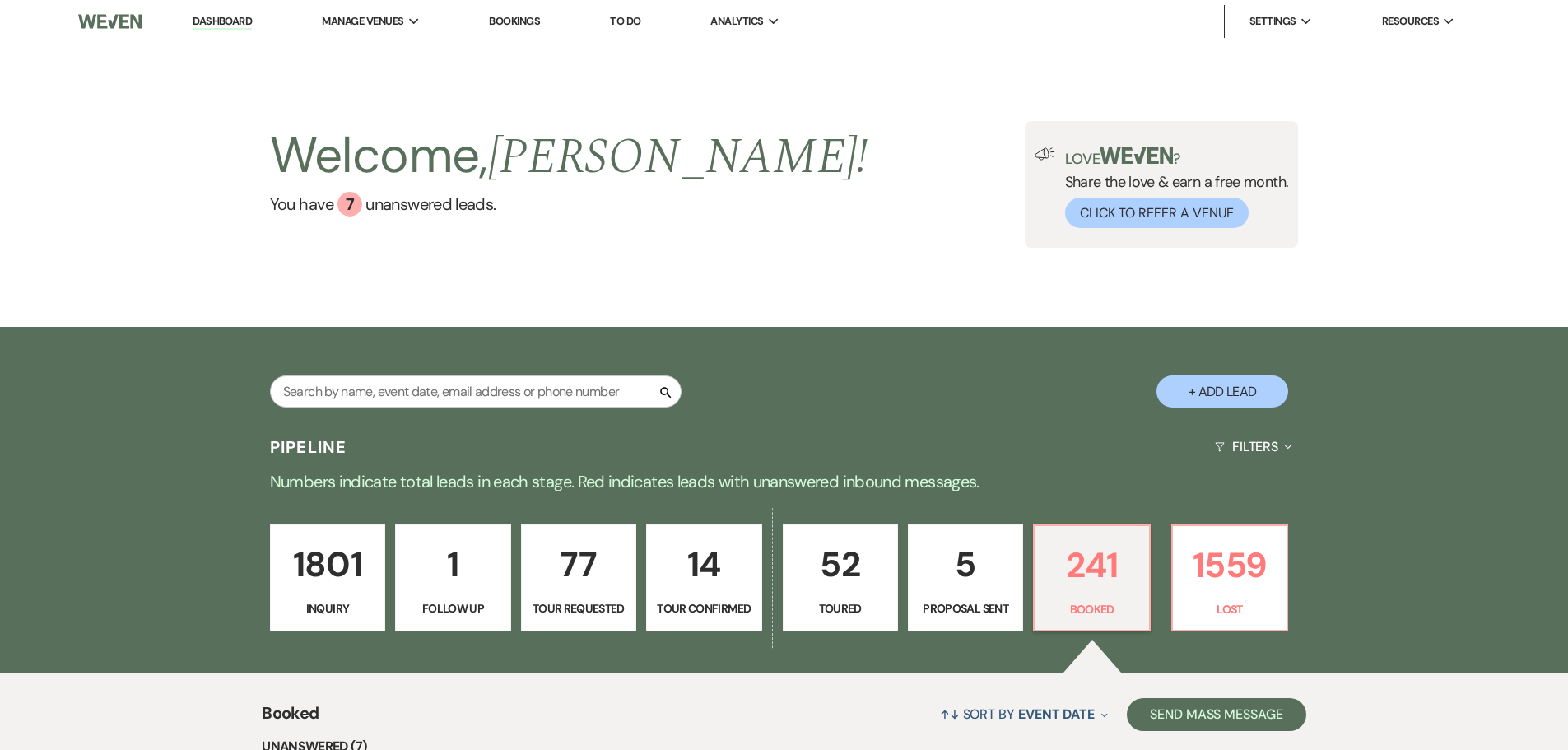
select select "5"
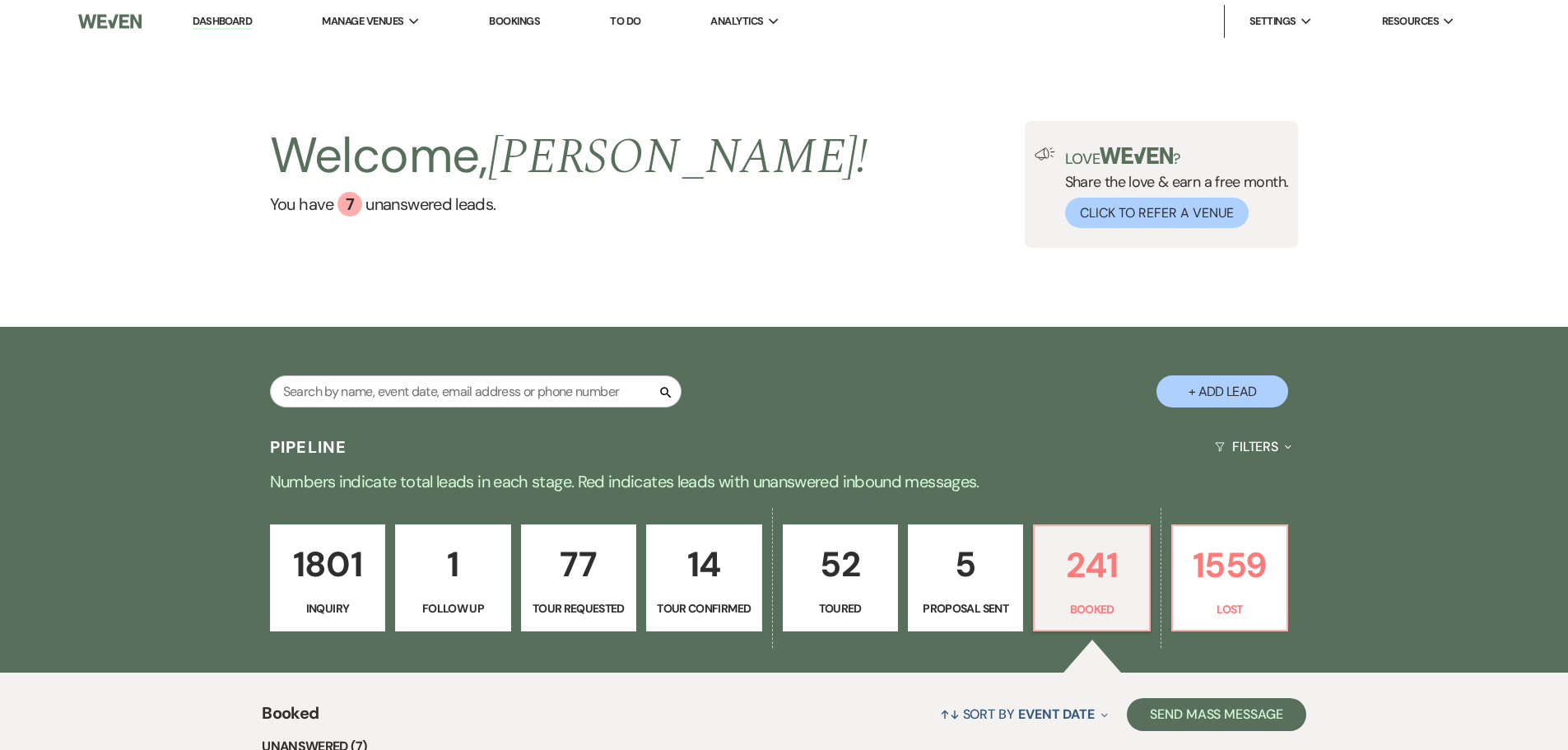
select select "5"
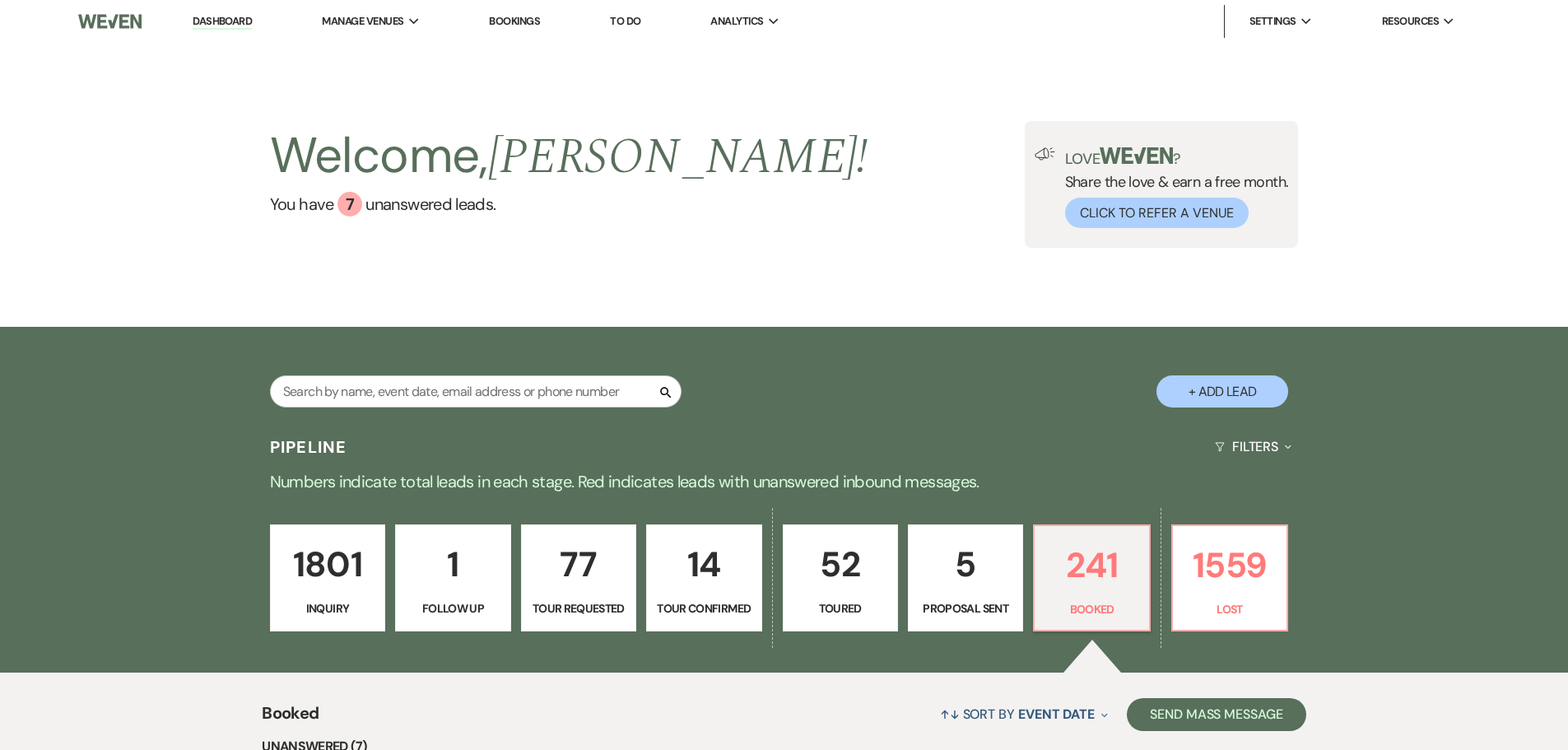
select select "5"
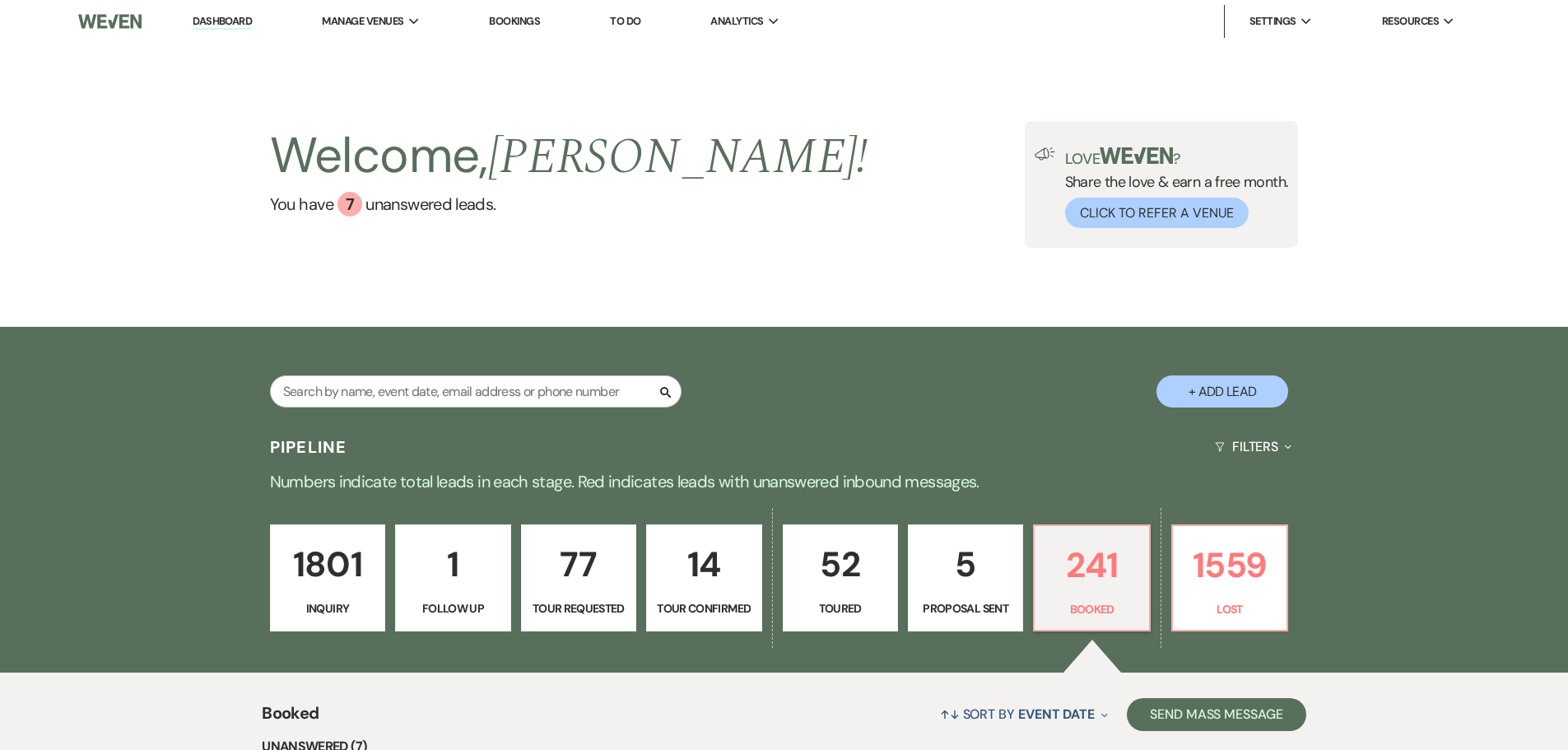
select select "5"
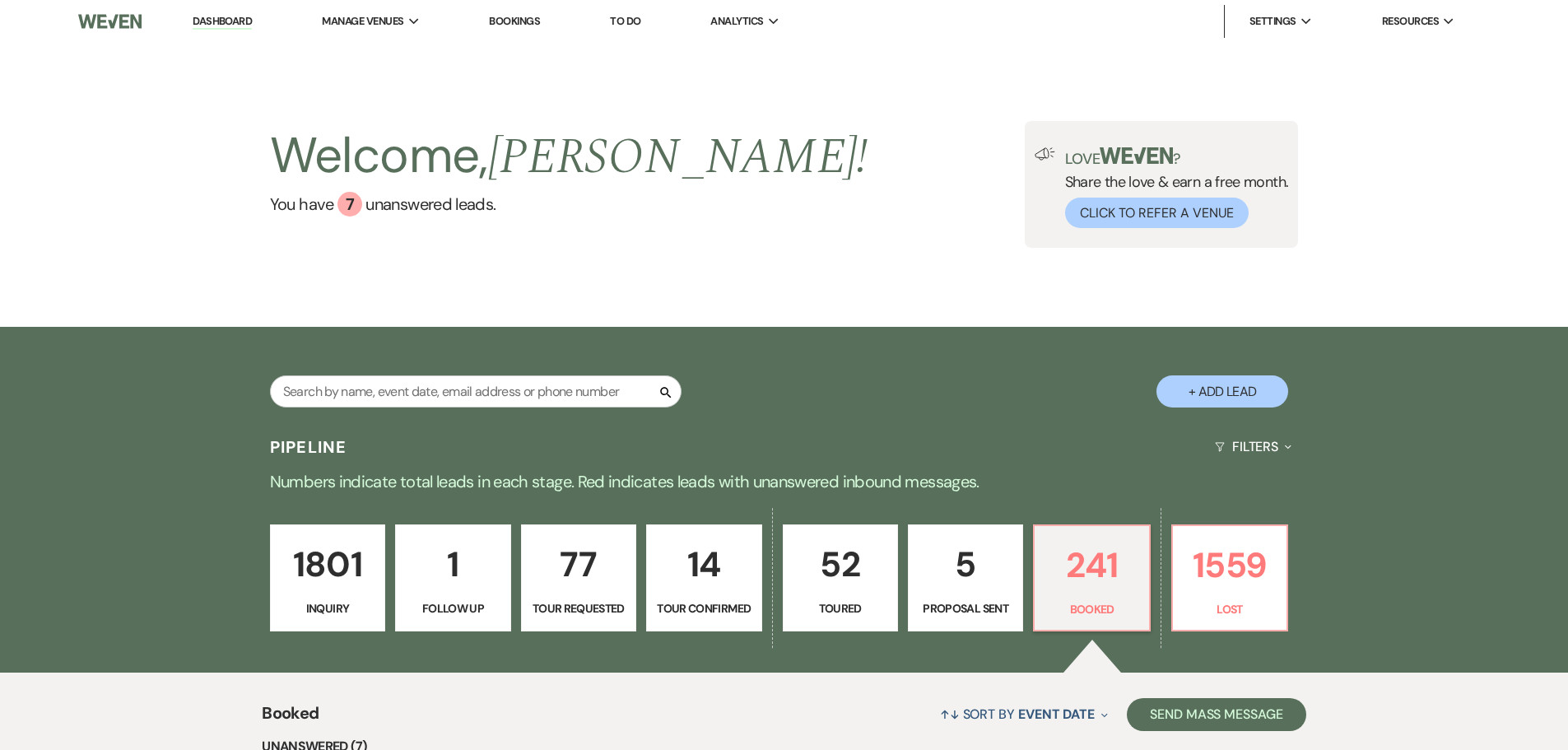
select select "5"
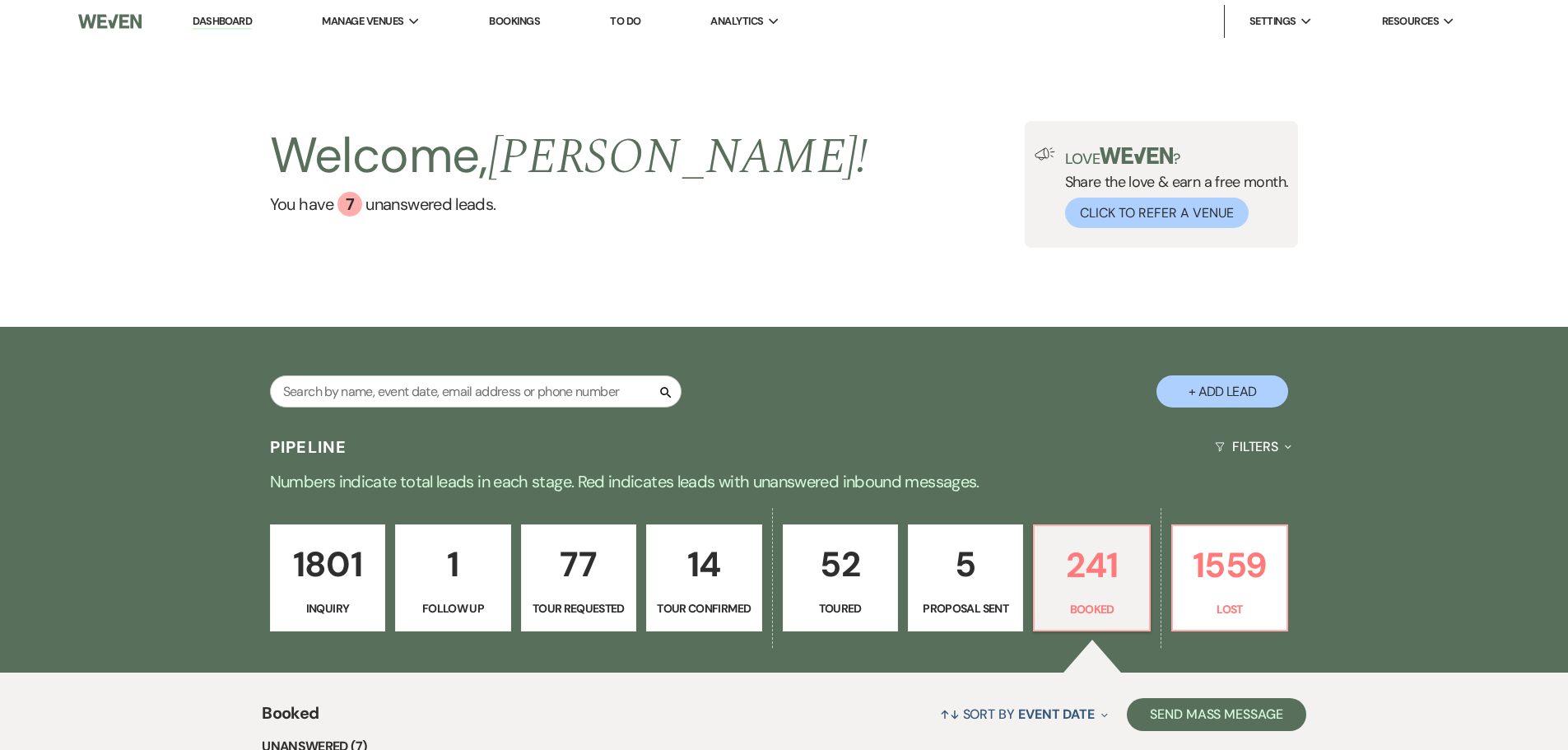
select select "5"
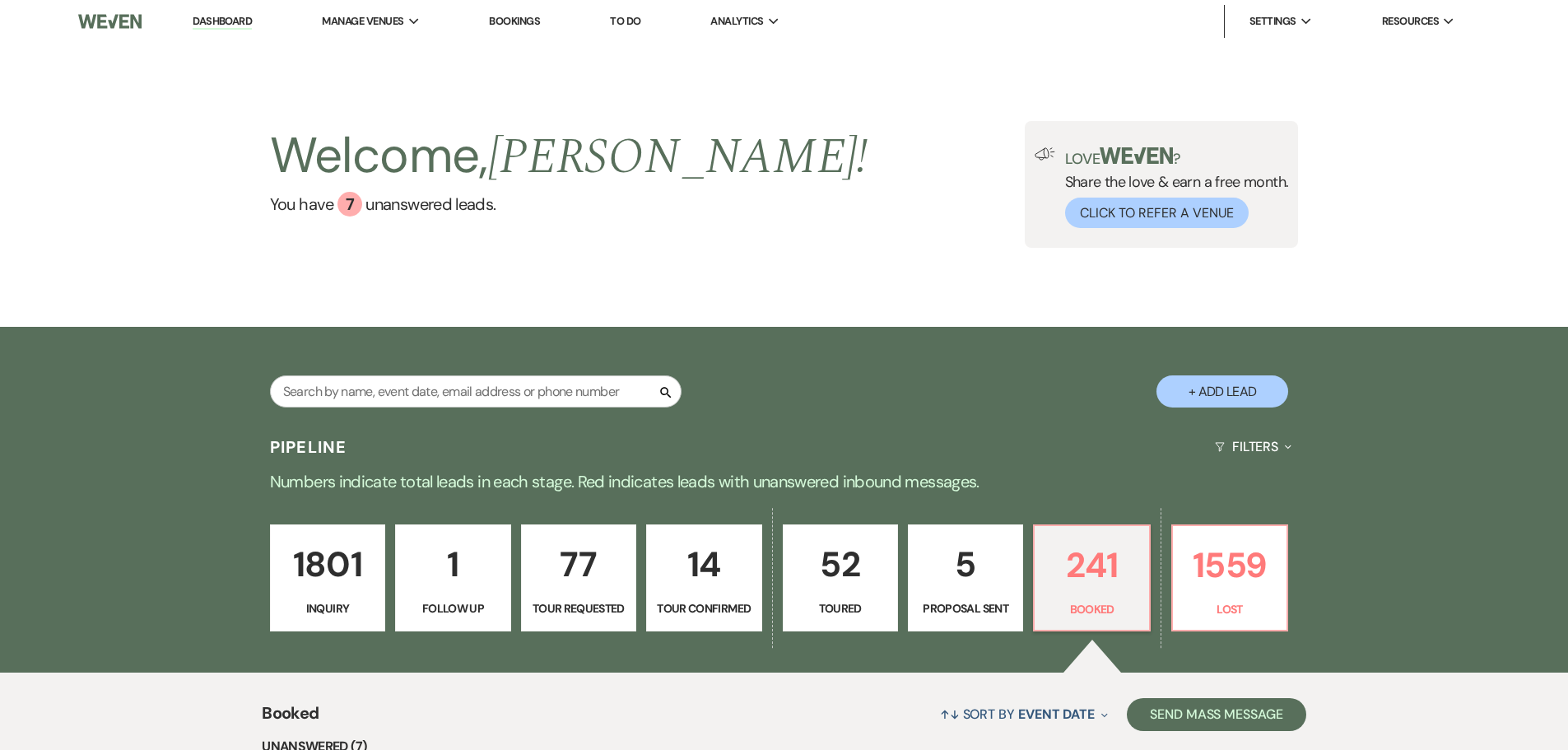
select select "5"
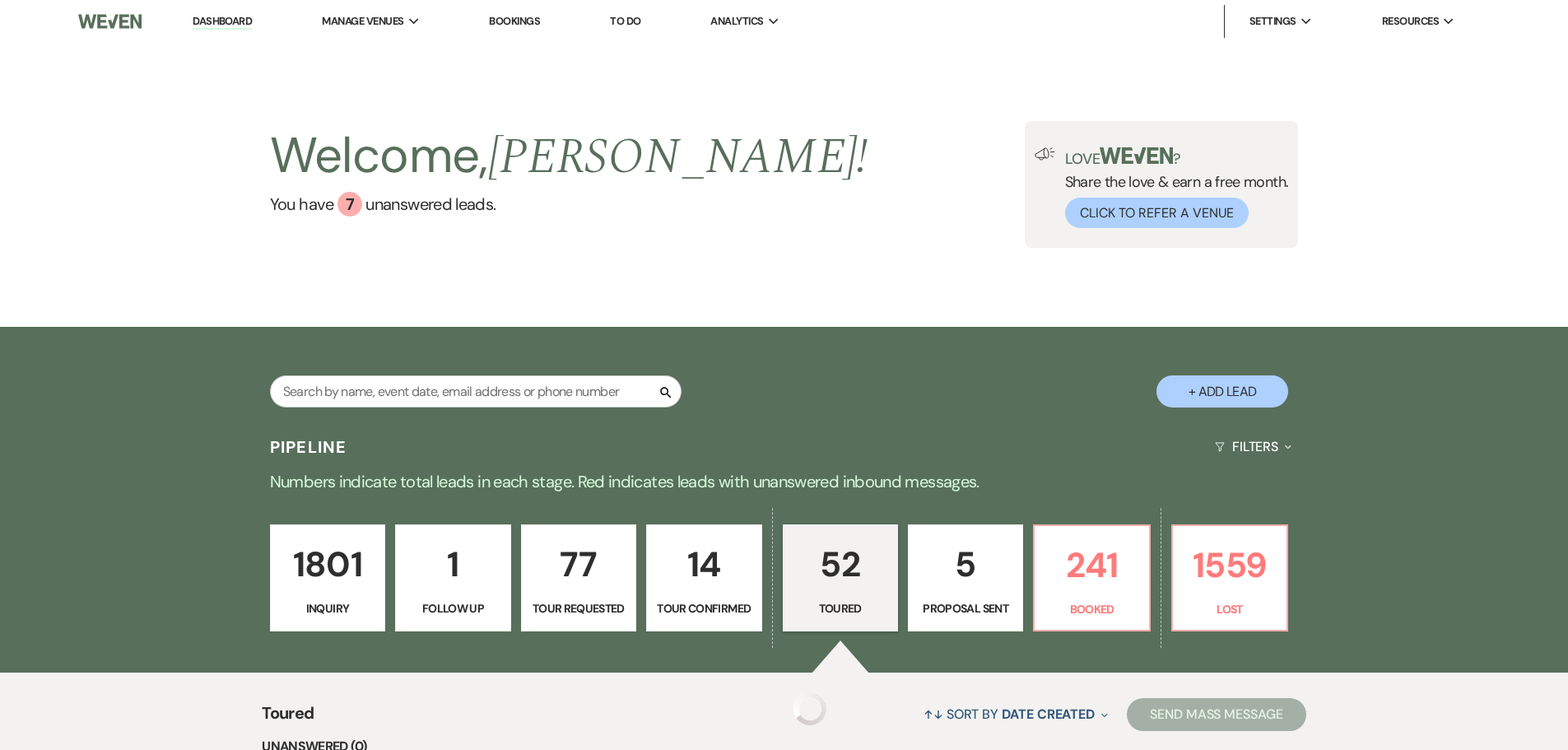
select select "5"
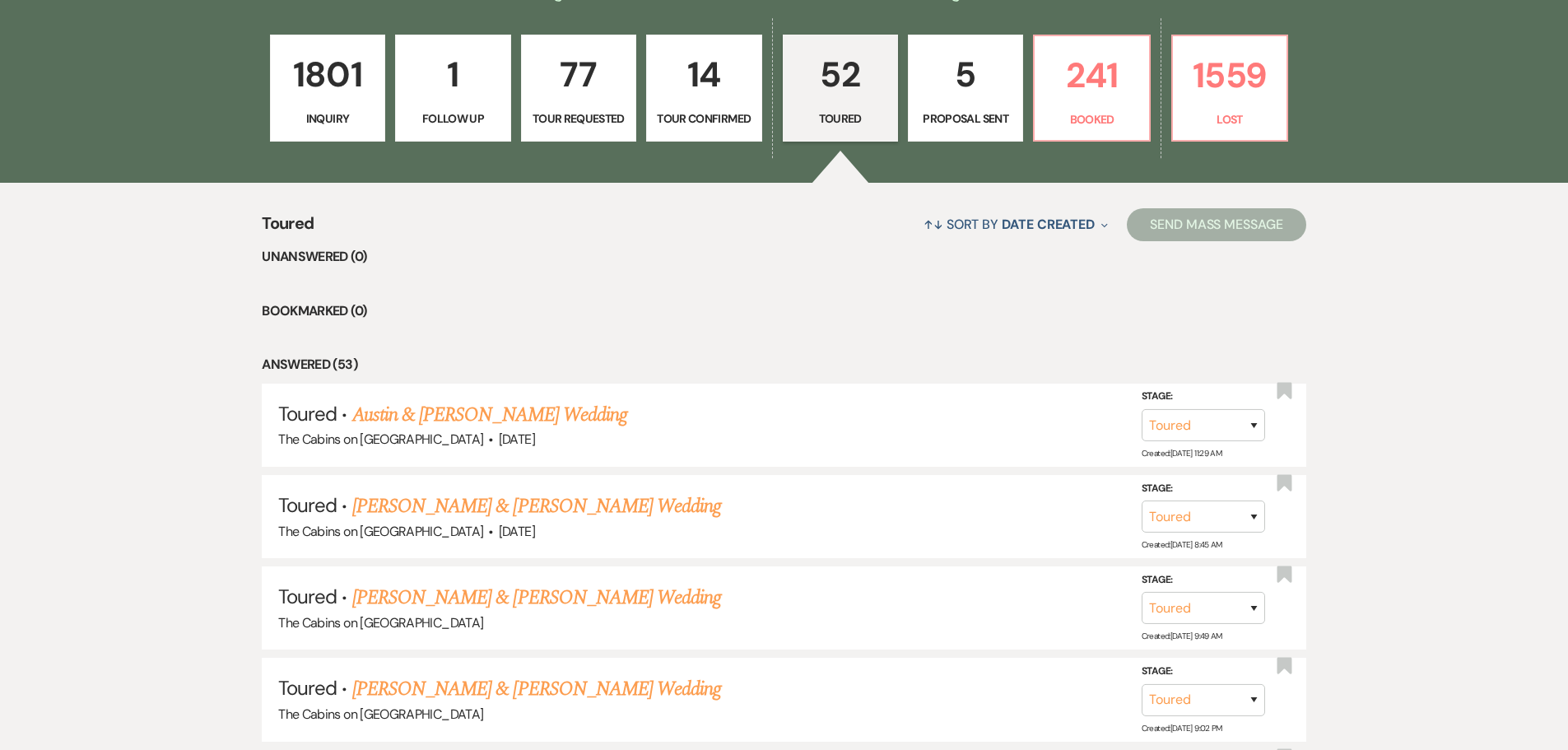
scroll to position [577, 0]
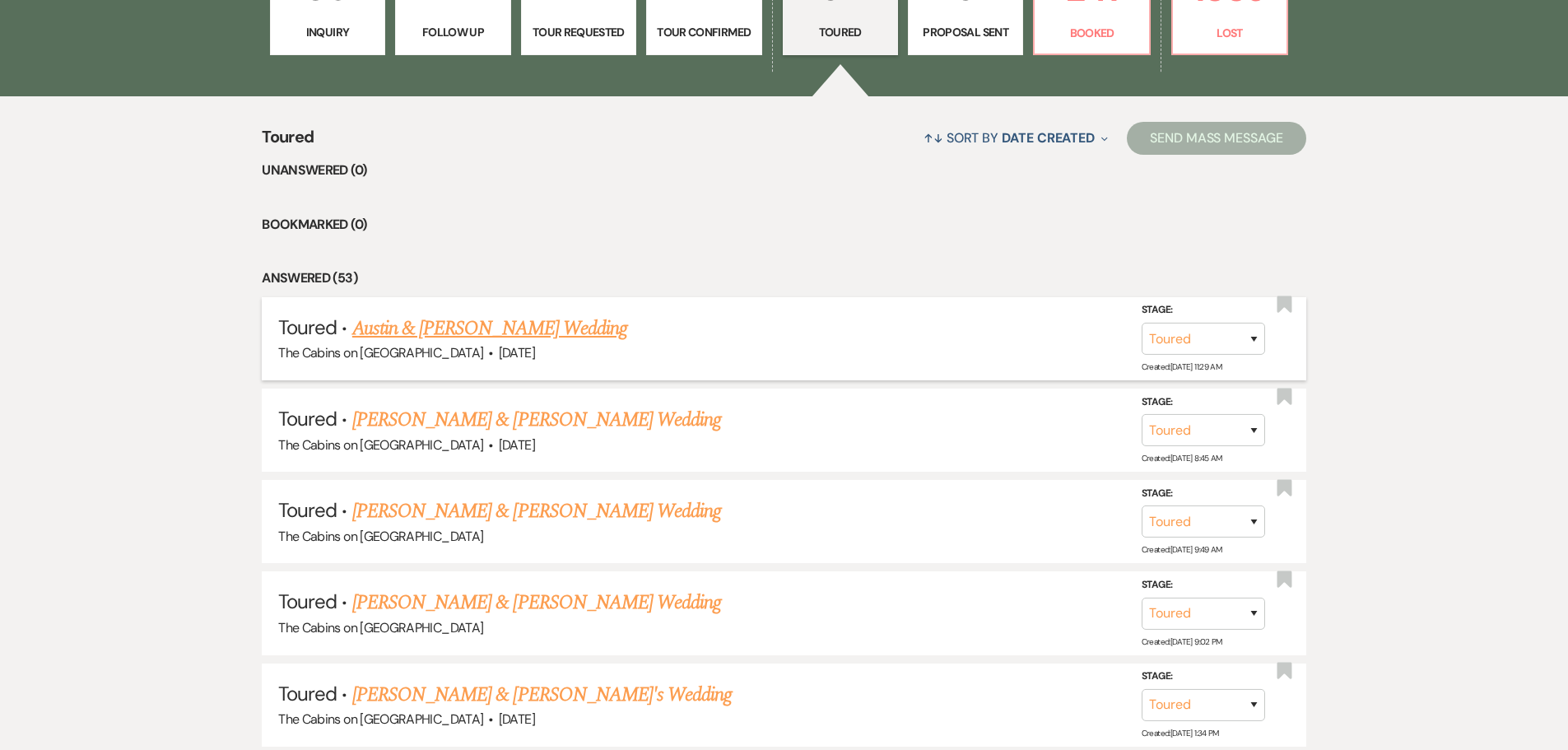
click at [461, 343] on link "Austin & [PERSON_NAME] Wedding" at bounding box center [489, 328] width 275 height 29
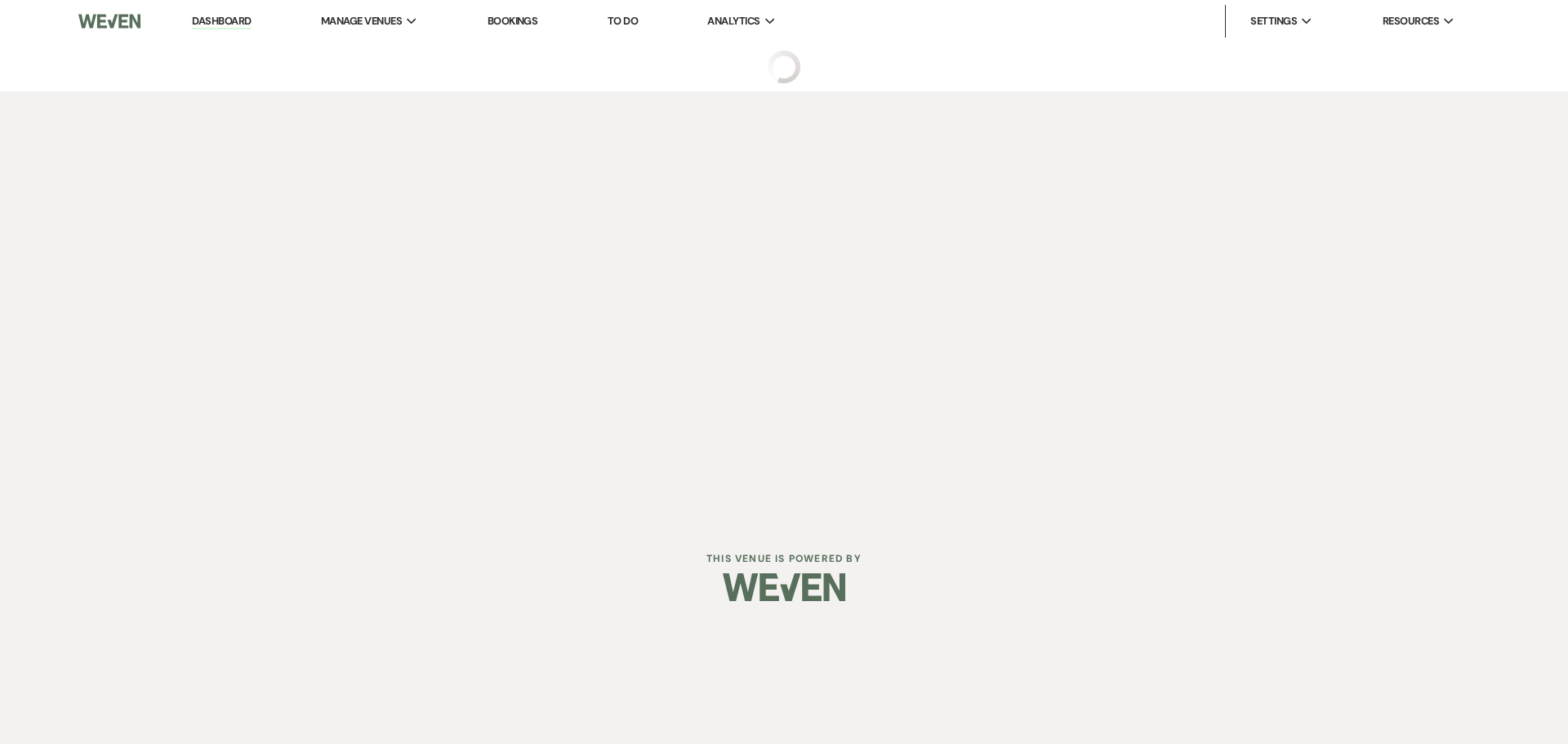
select select "5"
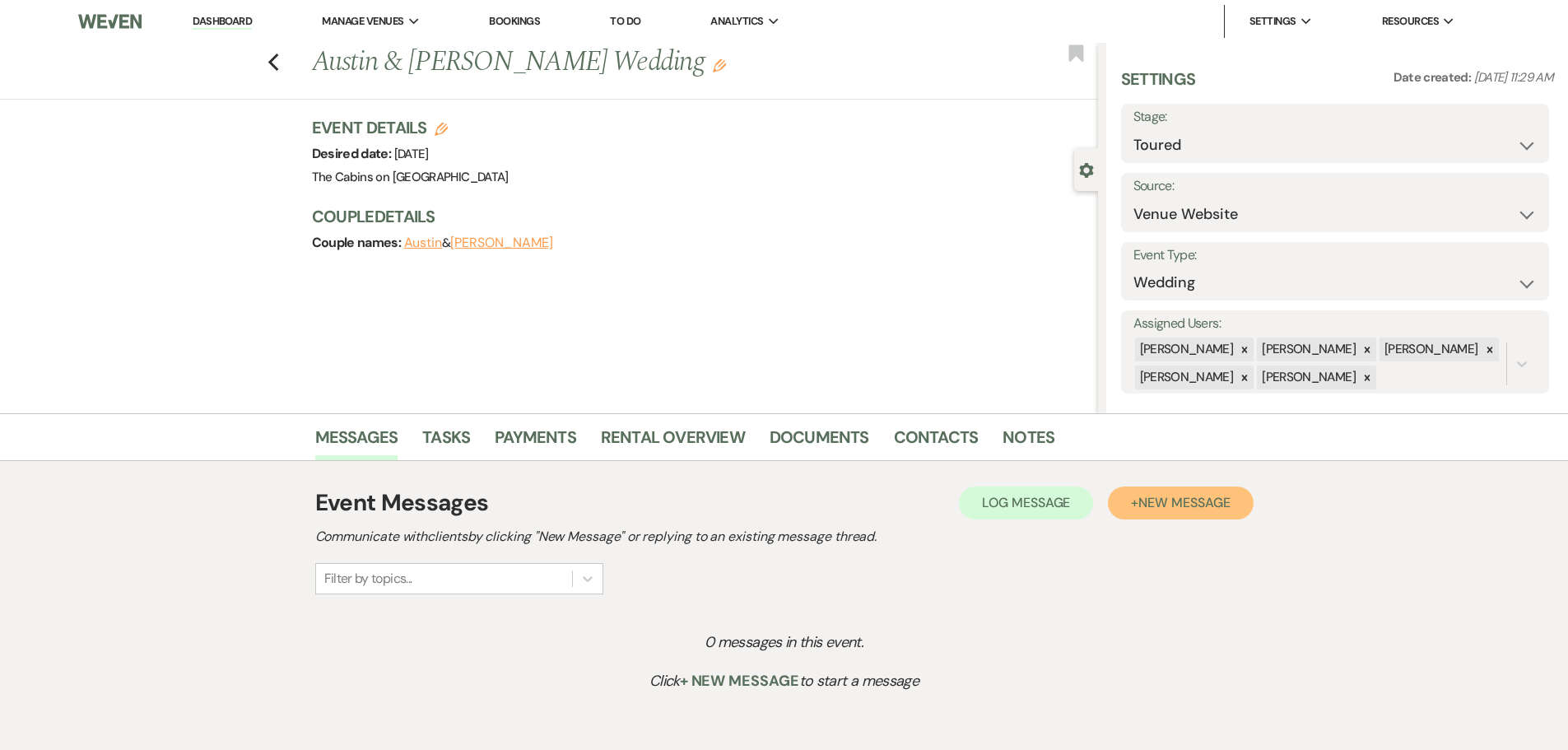
click at [1155, 504] on span "New Message" at bounding box center [1184, 502] width 92 height 17
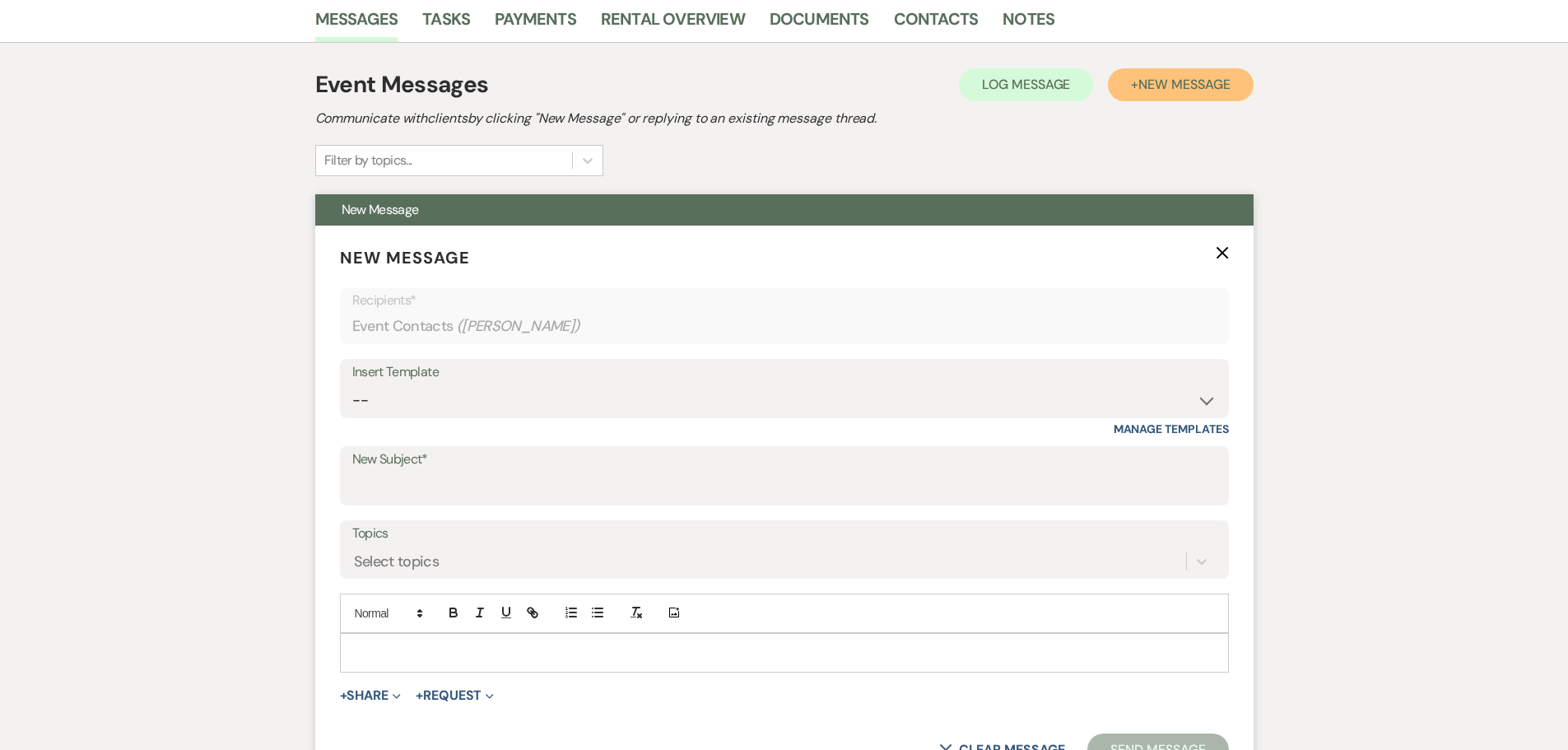
scroll to position [494, 0]
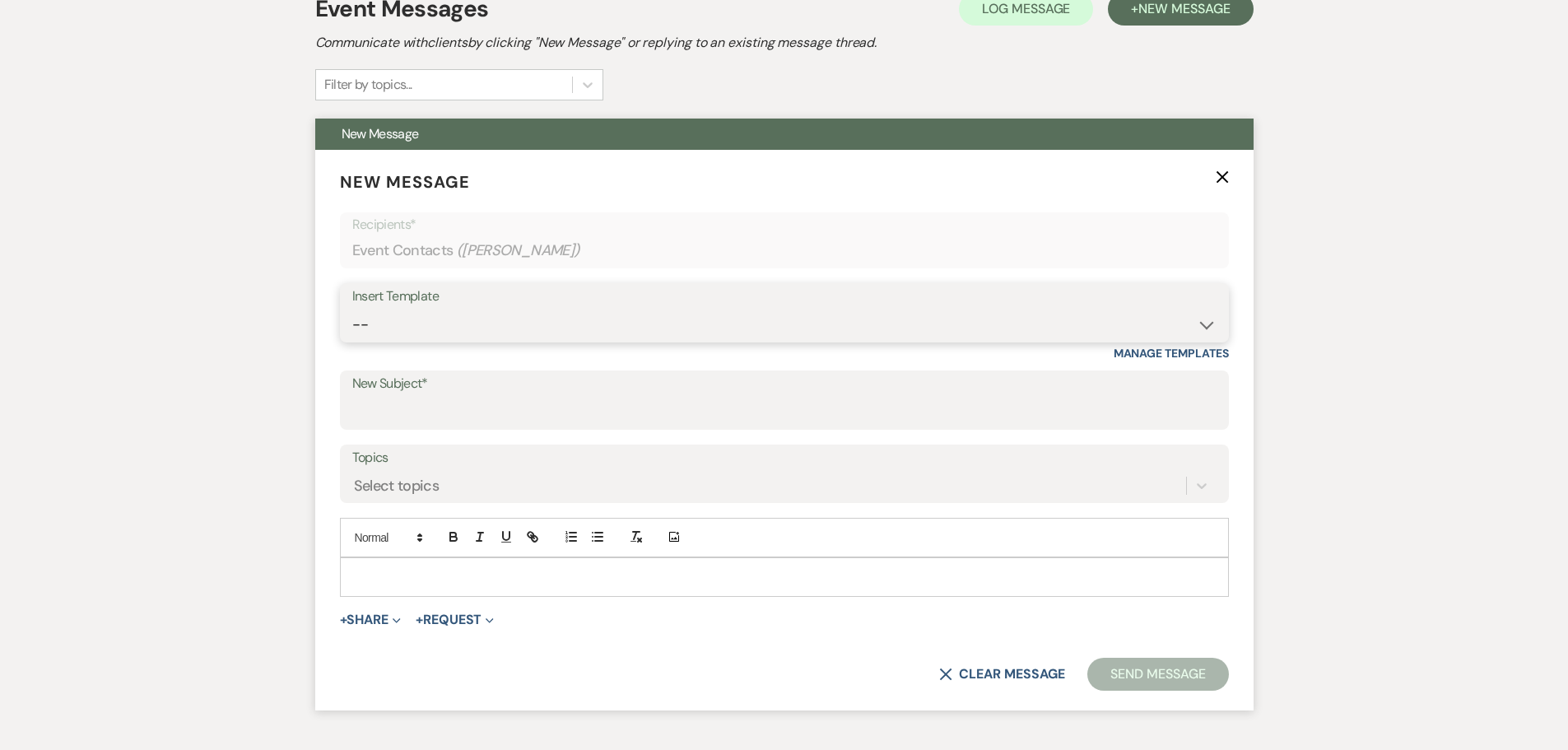
click at [394, 341] on select "-- Initial Inquiry Response Tour Request Response Follow Up Copy of Initial Inq…" at bounding box center [784, 325] width 864 height 32
select select "4373"
click at [352, 341] on select "-- Initial Inquiry Response Tour Request Response Follow Up Copy of Initial Inq…" at bounding box center [784, 325] width 864 height 32
type input "Tour Follow-up"
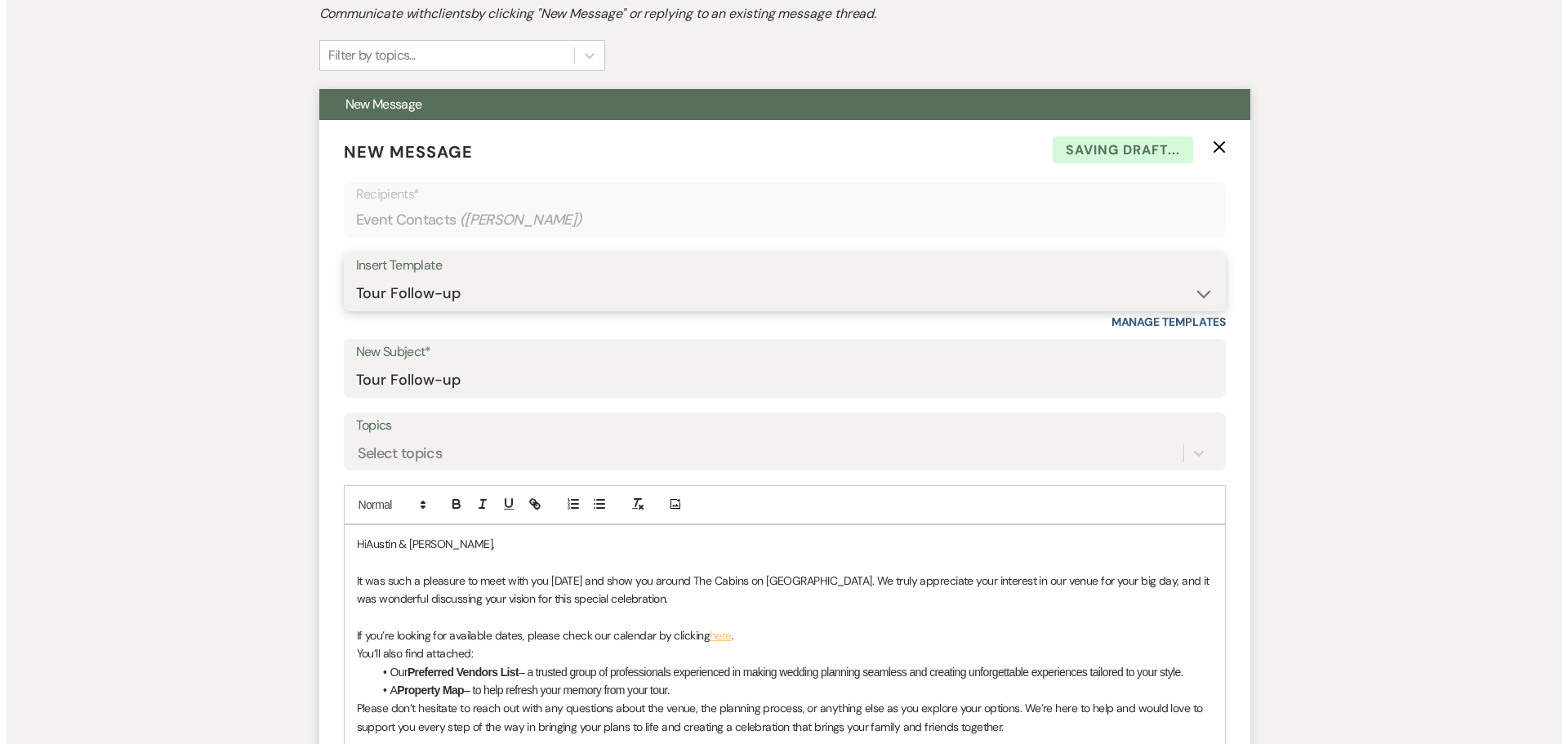
scroll to position [898, 0]
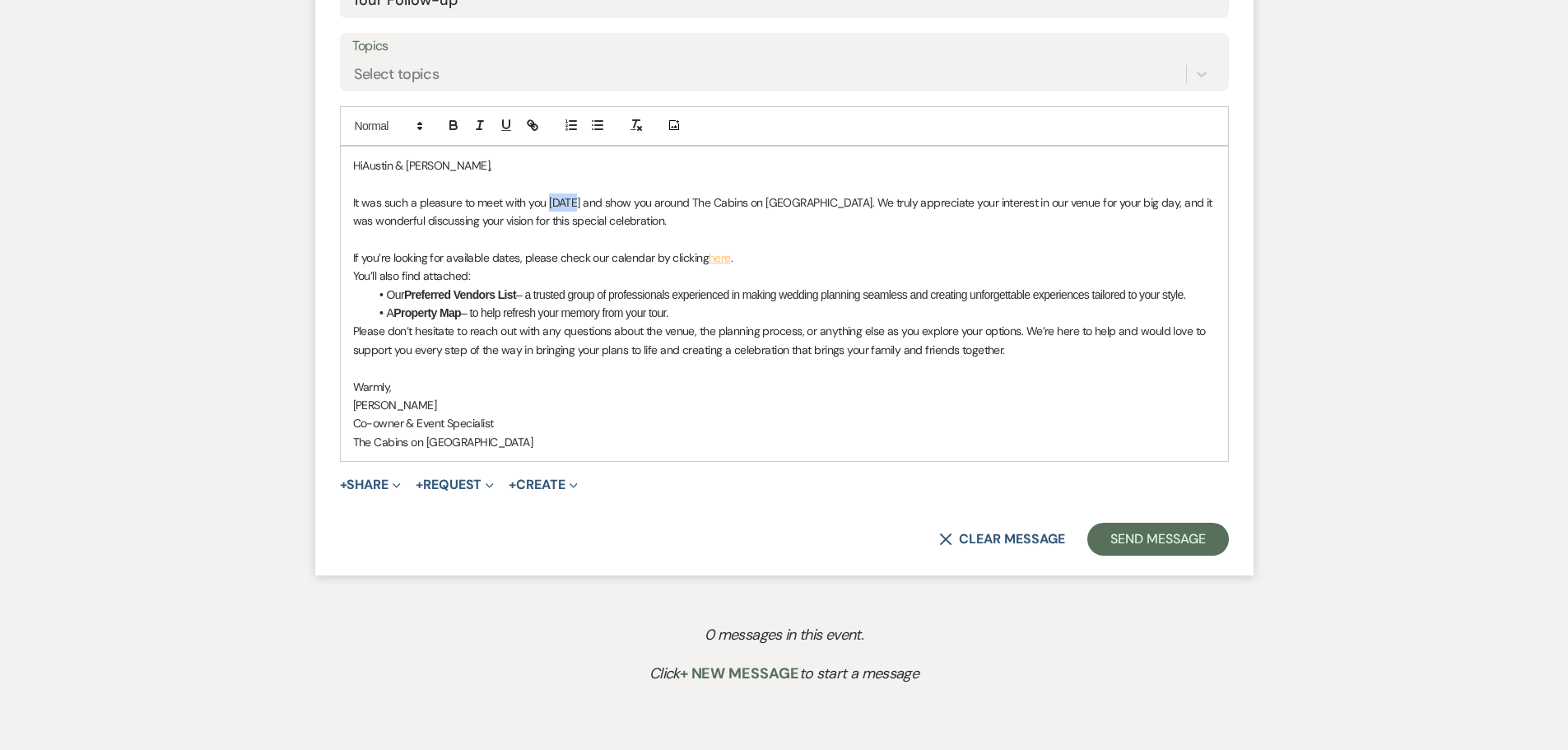
drag, startPoint x: 548, startPoint y: 301, endPoint x: 574, endPoint y: 302, distance: 26.0
click at [574, 230] on p "It was such a pleasure to meet with you [DATE] and show you around The Cabins o…" at bounding box center [784, 212] width 863 height 37
drag, startPoint x: 560, startPoint y: 365, endPoint x: 607, endPoint y: 364, distance: 47.0
click at [560, 267] on p "If you’re looking for available dates, please check our calendar by clicking he…" at bounding box center [784, 258] width 863 height 18
drag, startPoint x: 350, startPoint y: 359, endPoint x: 774, endPoint y: 352, distance: 424.1
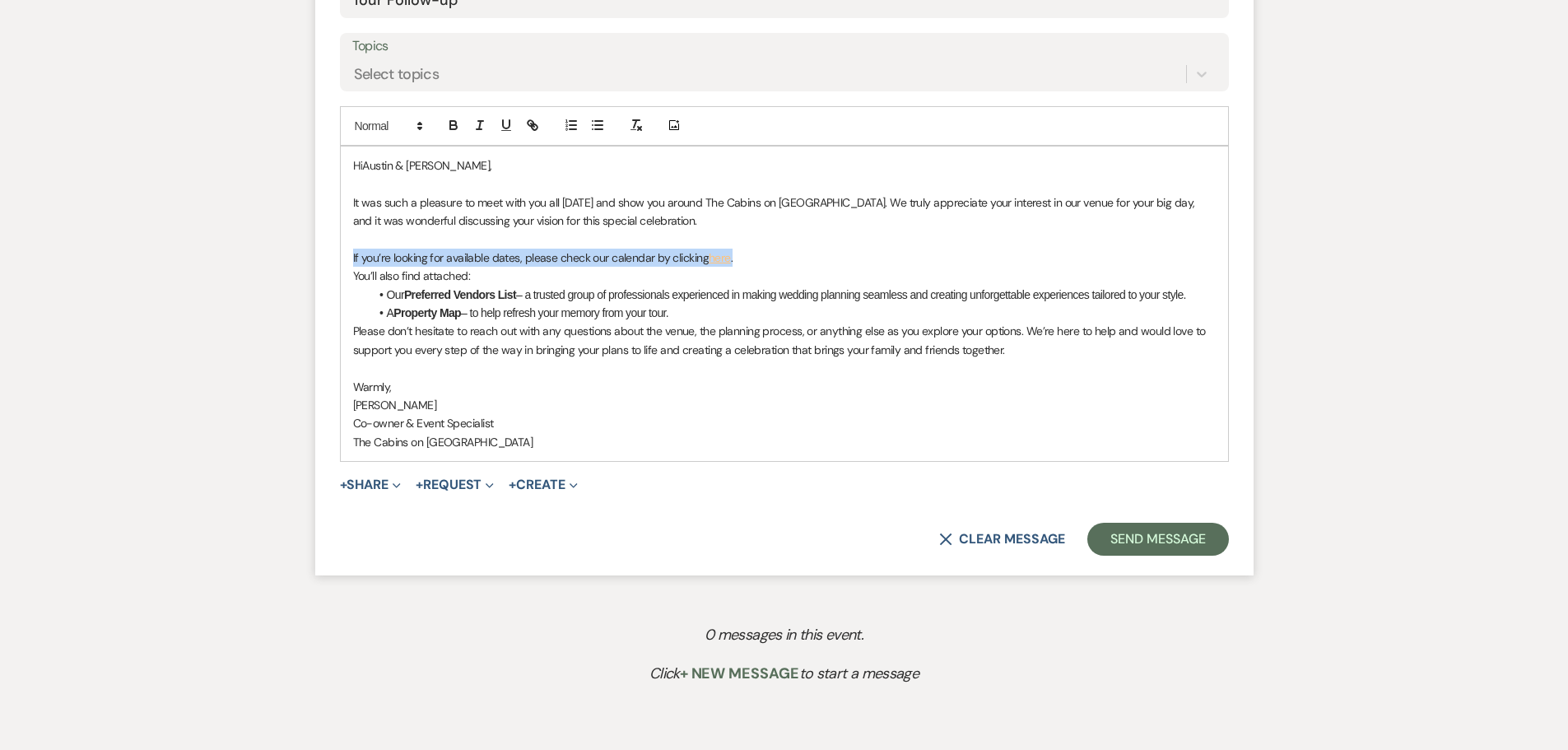
click at [774, 352] on div "Hi [PERSON_NAME] & [PERSON_NAME] , It was such a pleasure to meet with you all …" at bounding box center [784, 304] width 888 height 315
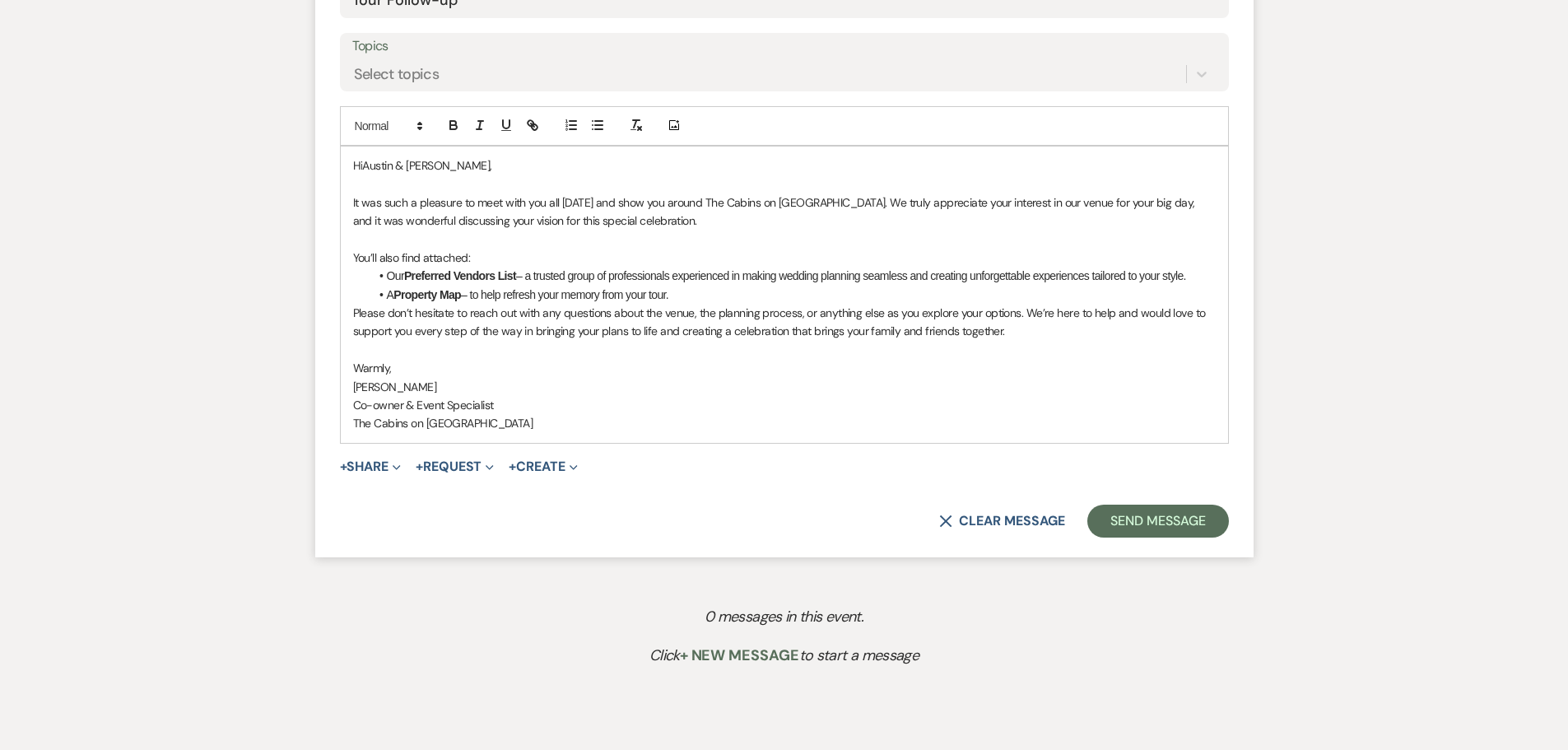
click at [679, 304] on li "A Property Map – to help refresh your memory from your tour." at bounding box center [792, 294] width 846 height 18
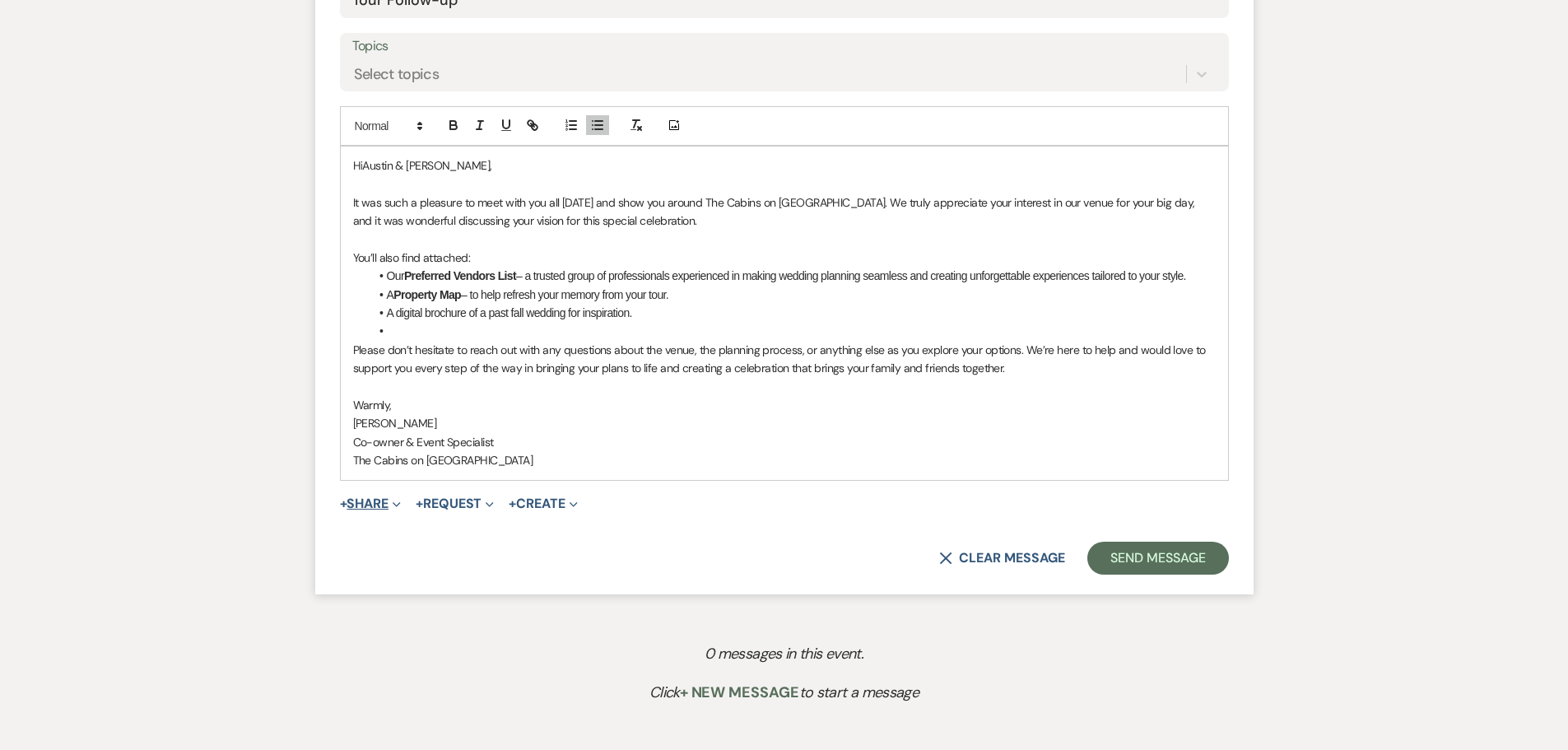
click at [385, 511] on button "+ Share Expand" at bounding box center [370, 504] width 61 height 13
click at [426, 611] on button "Pref Vendors Preferred vendors" at bounding box center [454, 595] width 230 height 29
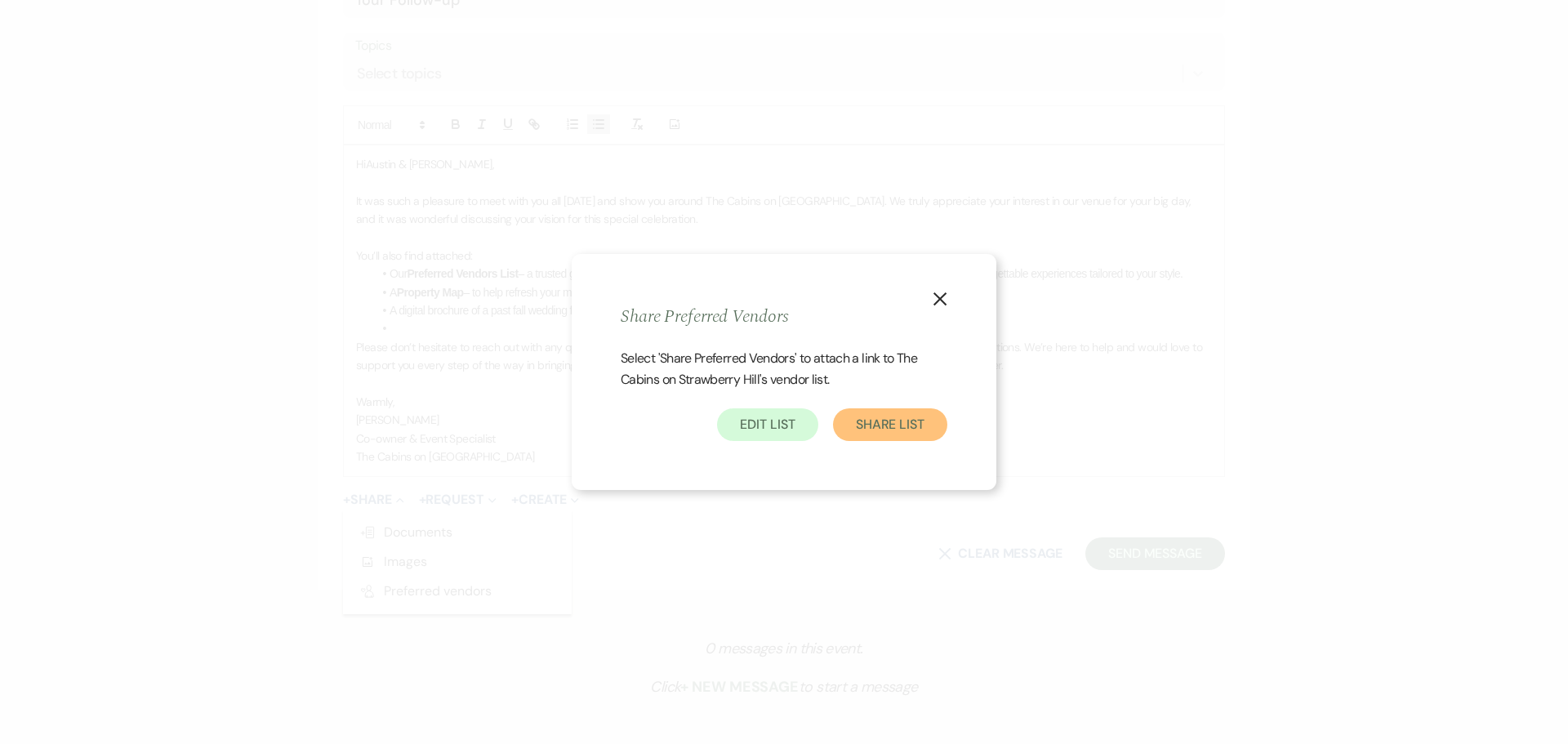
click at [850, 437] on button "Share List" at bounding box center [890, 425] width 115 height 33
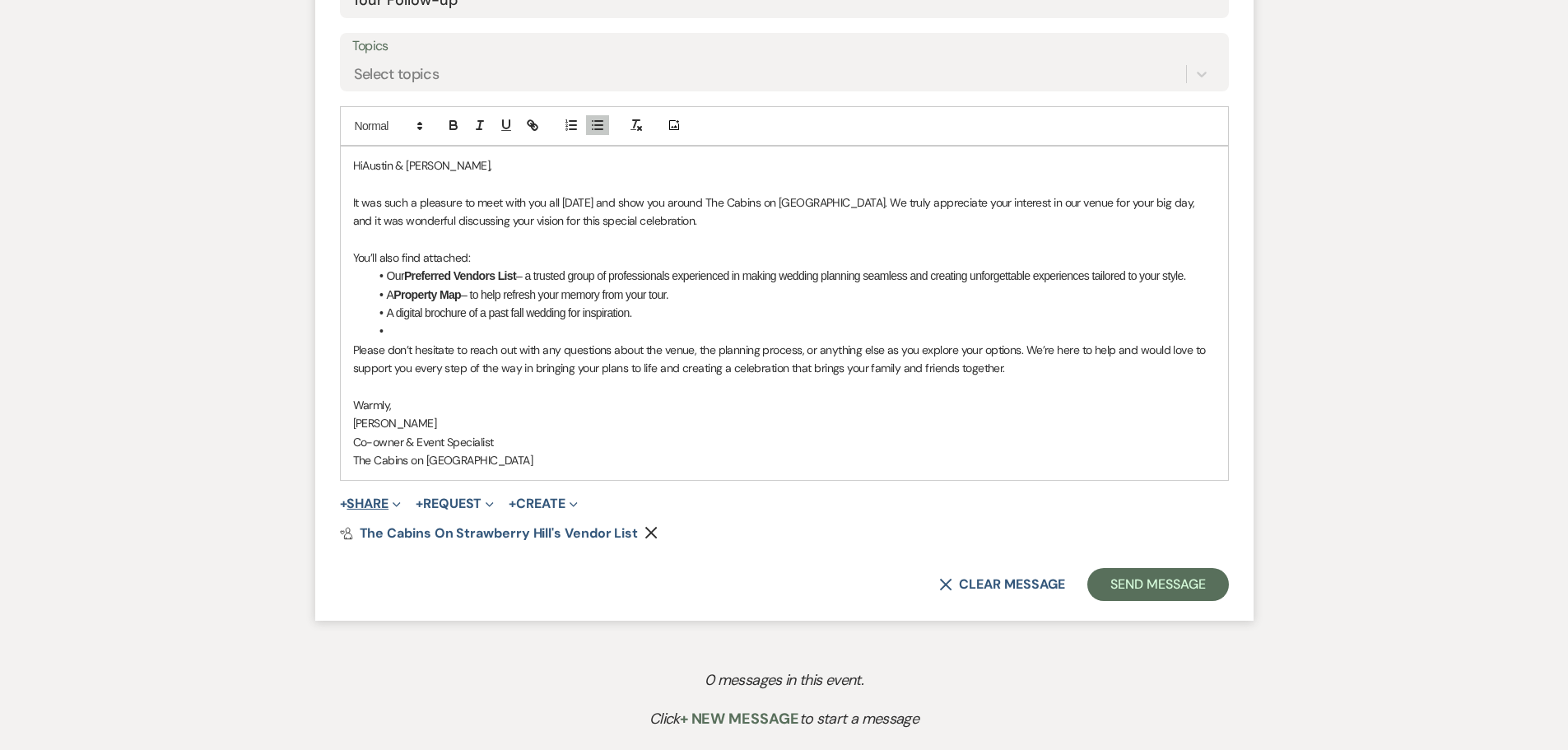
click at [380, 511] on button "+ Share Expand" at bounding box center [370, 504] width 61 height 13
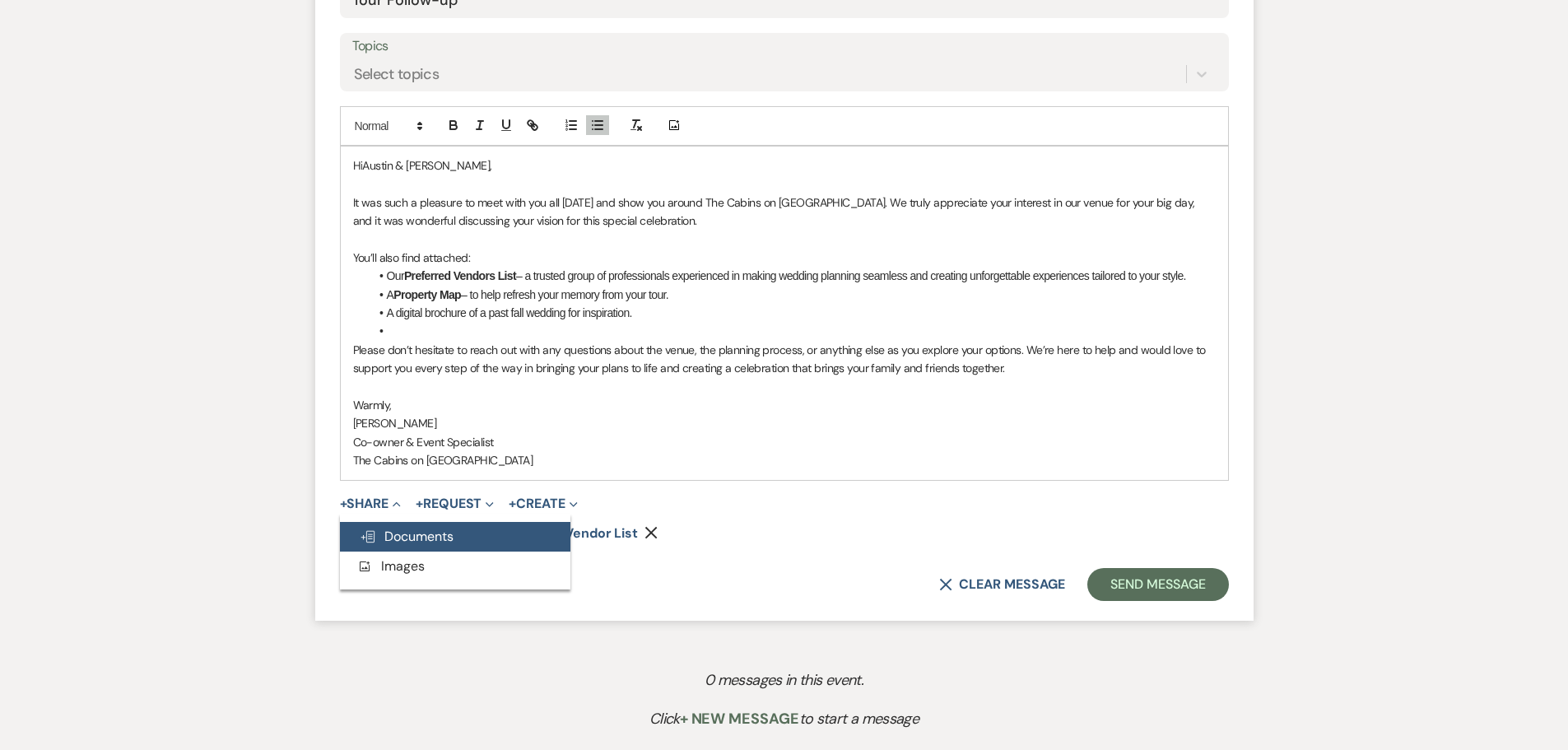
click at [383, 545] on span "Doc Upload Documents" at bounding box center [406, 536] width 94 height 17
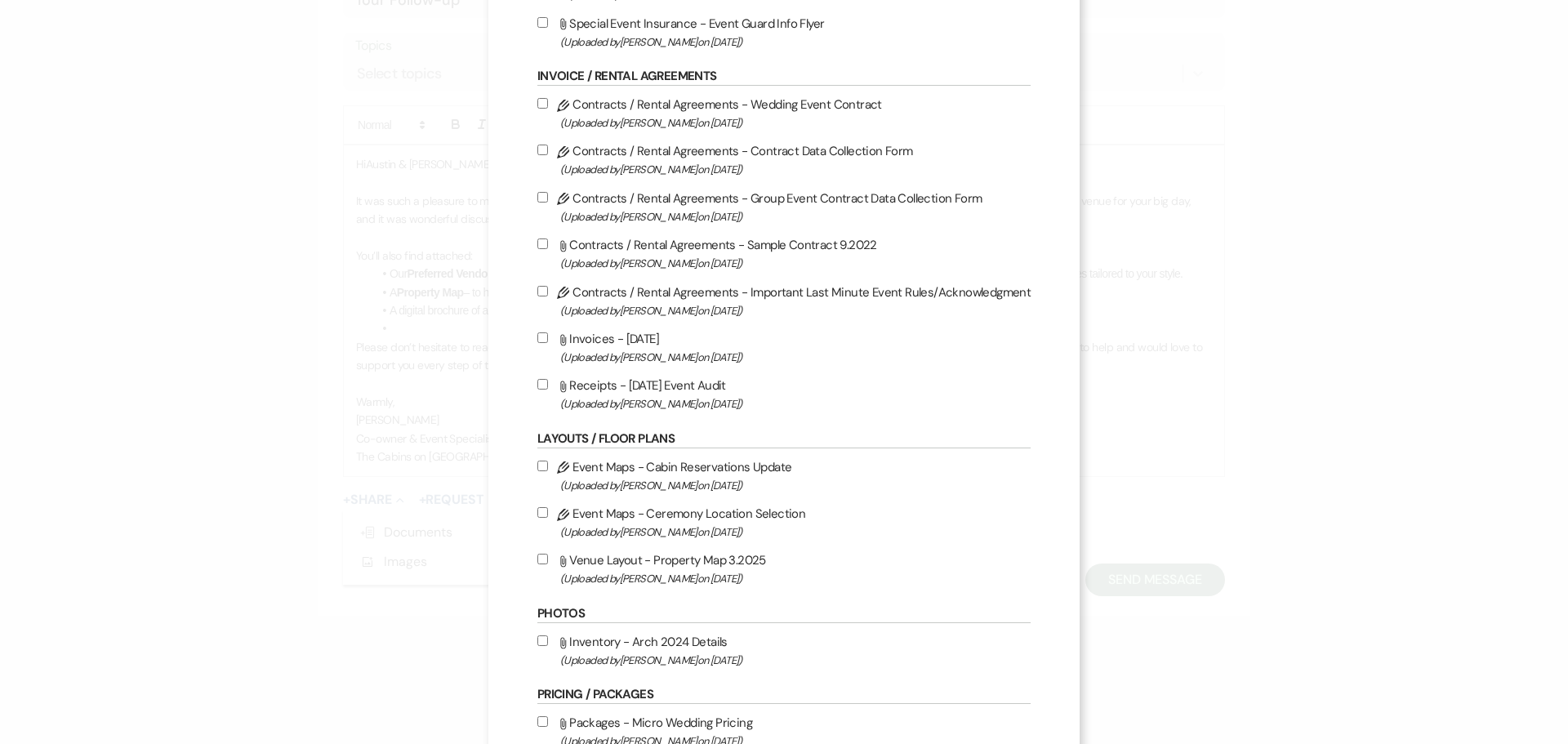
scroll to position [327, 0]
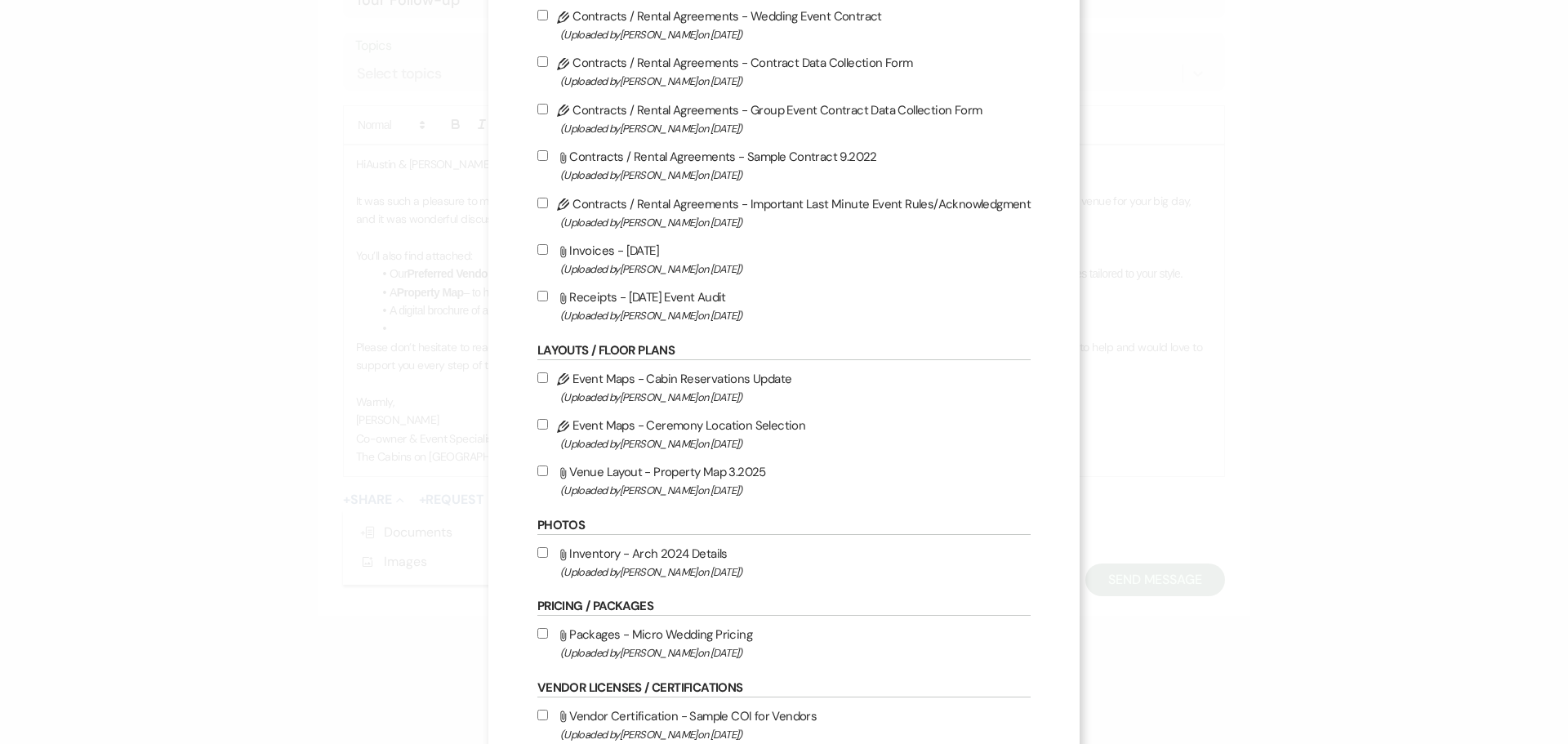
click at [542, 477] on input "Attach File Venue Layout - Property Map 3.2025 (Uploaded by [PERSON_NAME] on [D…" at bounding box center [543, 471] width 11 height 11
checkbox input "true"
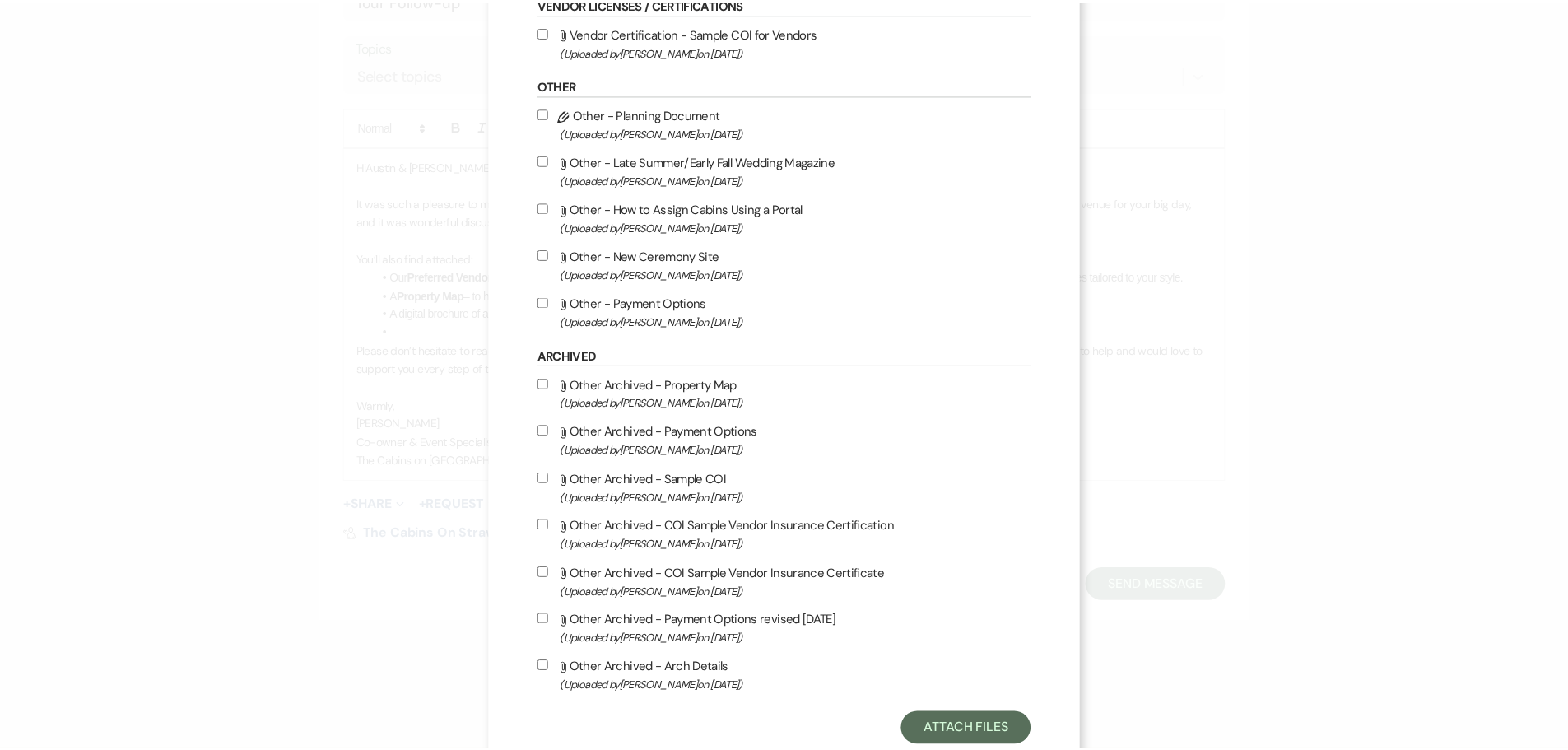
scroll to position [1178, 0]
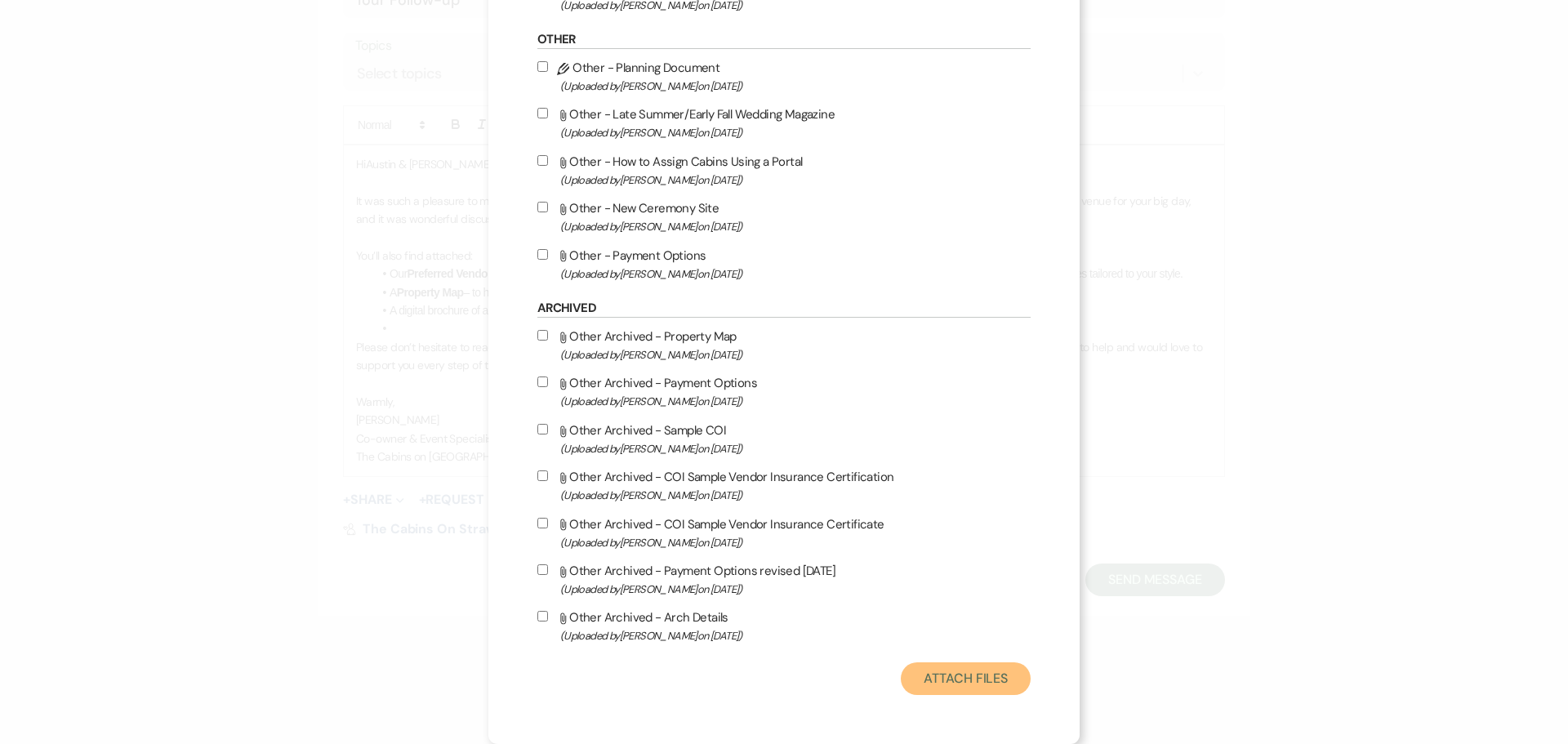
click at [912, 665] on button "Attach Files" at bounding box center [965, 679] width 130 height 33
